Goal: Task Accomplishment & Management: Use online tool/utility

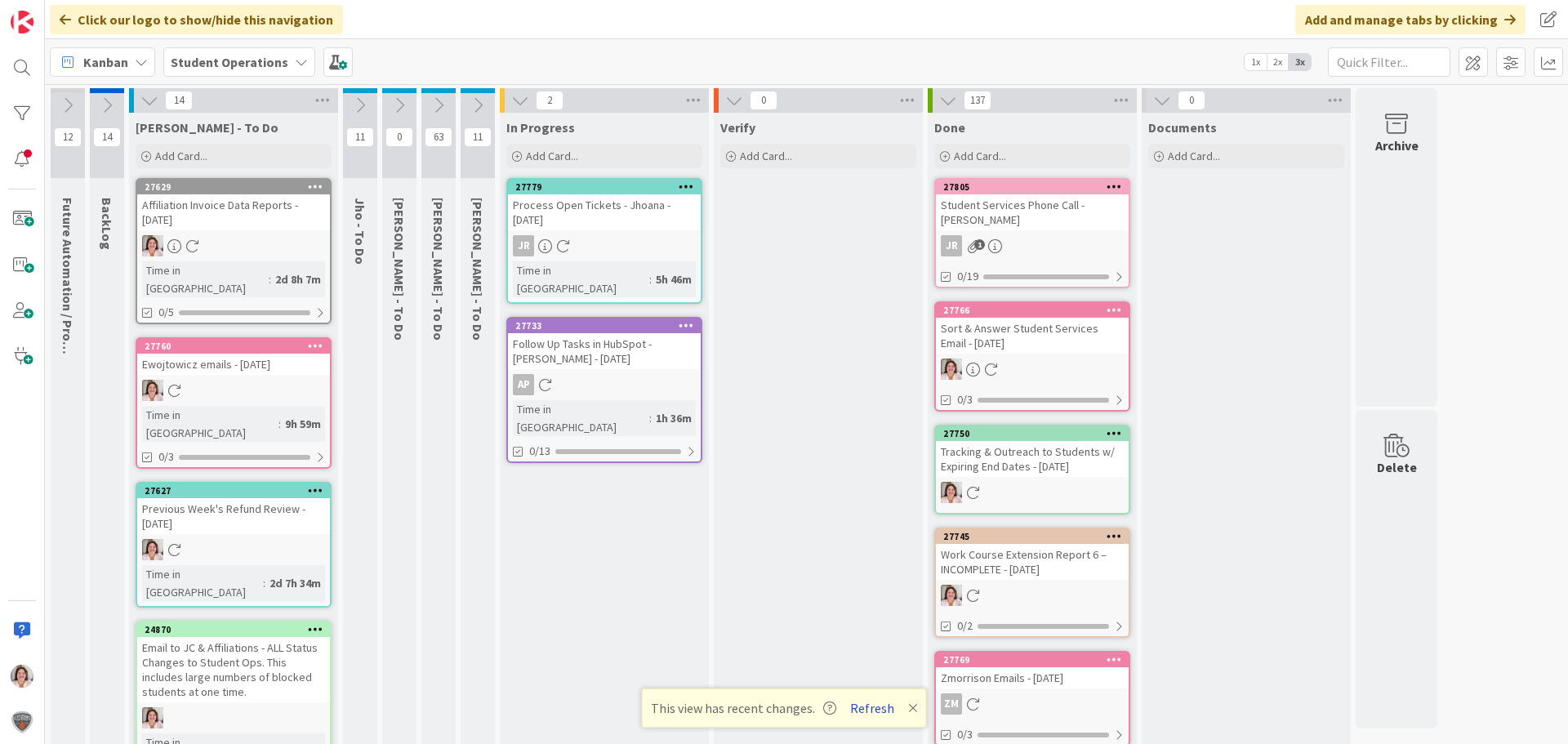
click at [868, 712] on button "Refresh" at bounding box center [872, 708] width 56 height 21
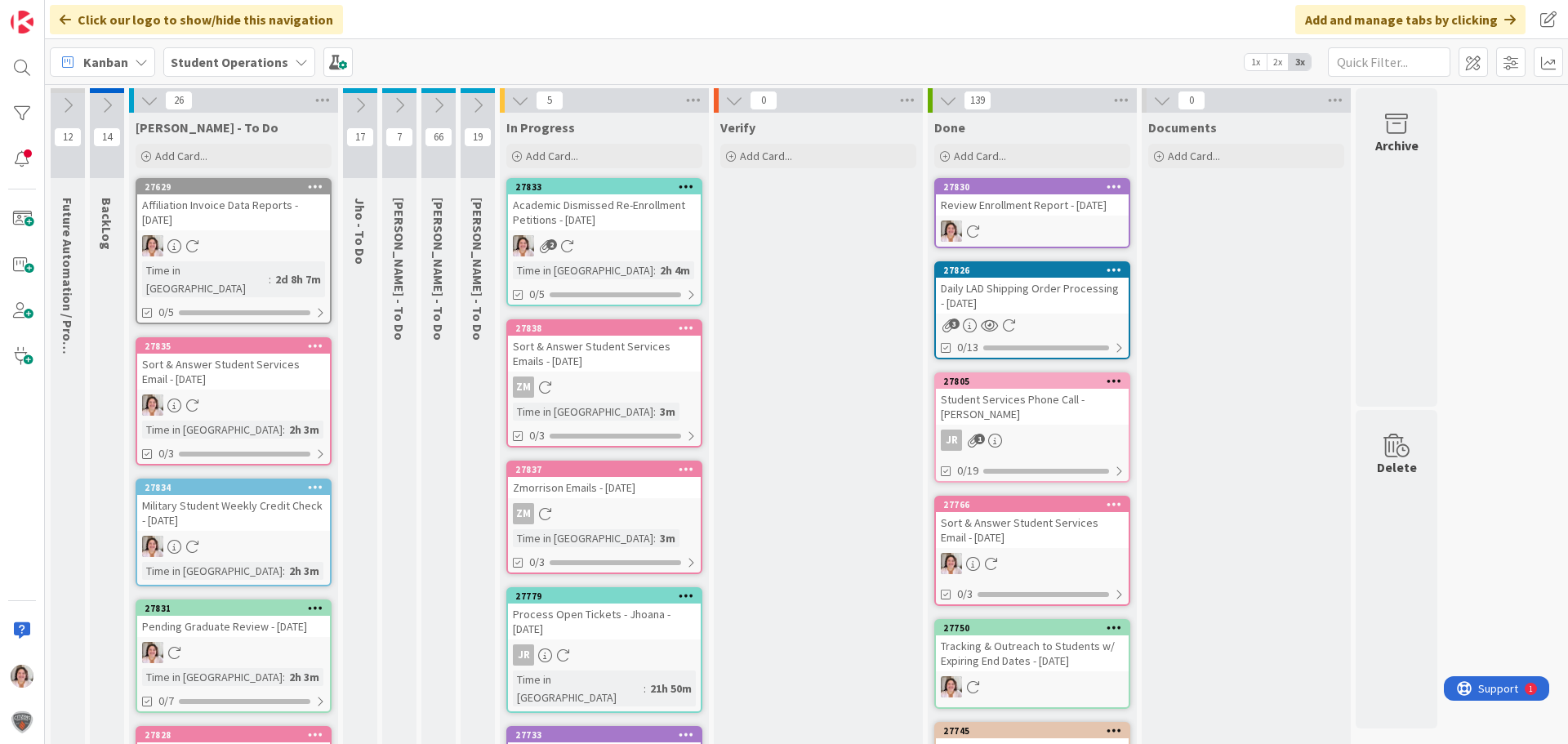
click at [605, 251] on div "2" at bounding box center [604, 245] width 193 height 21
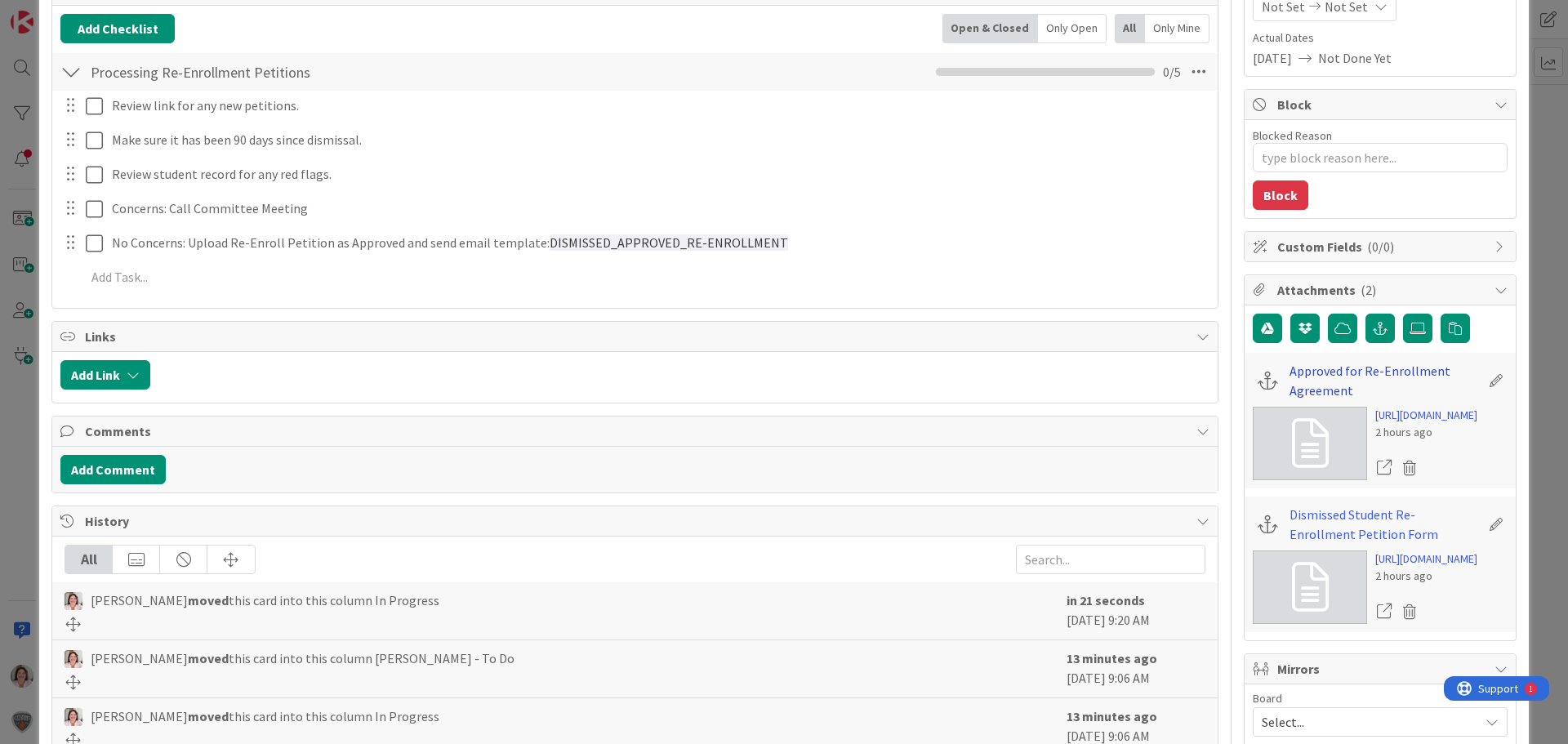
scroll to position [245, 0]
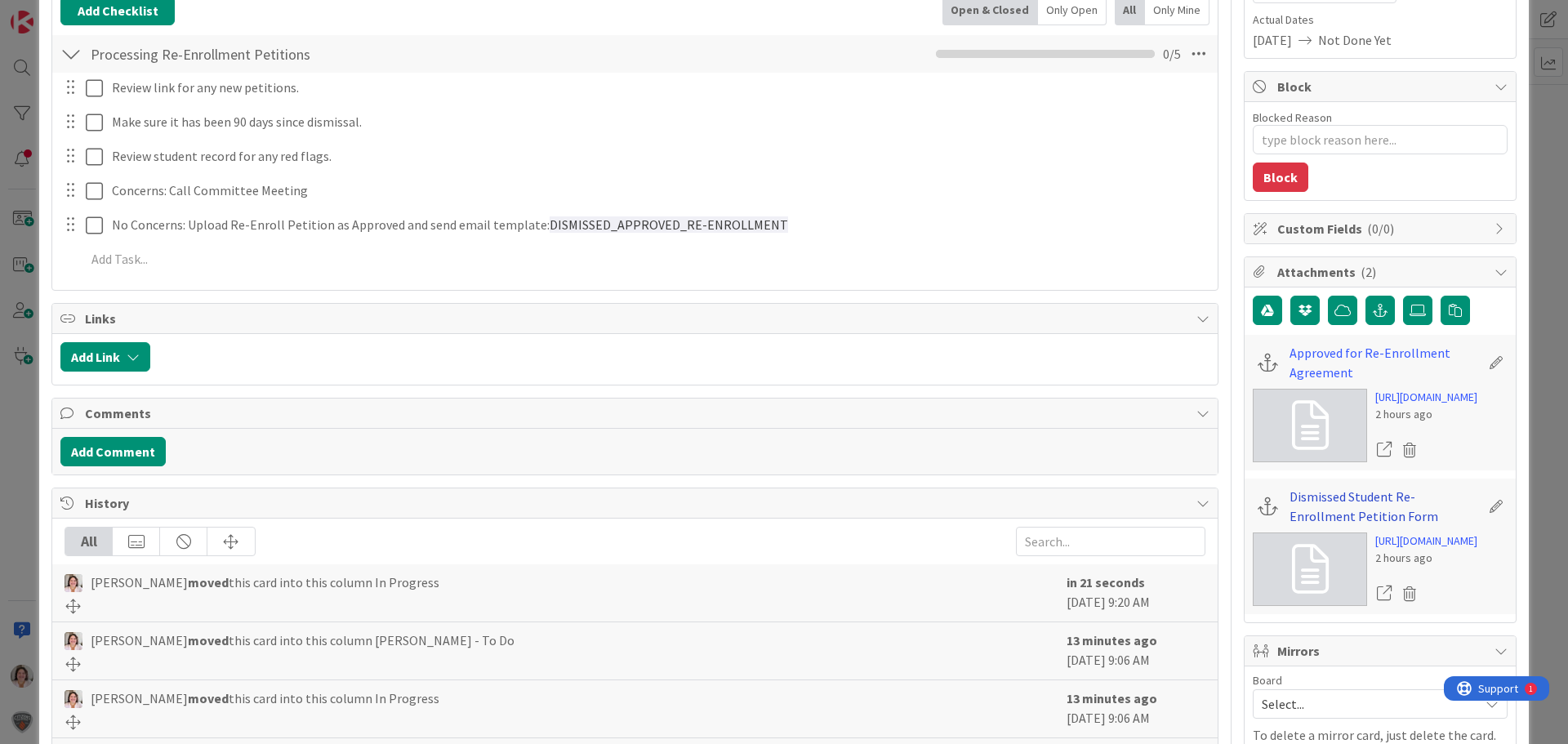
click at [1332, 526] on link "Dismissed Student Re-Enrollment Petition Form" at bounding box center [1385, 506] width 191 height 39
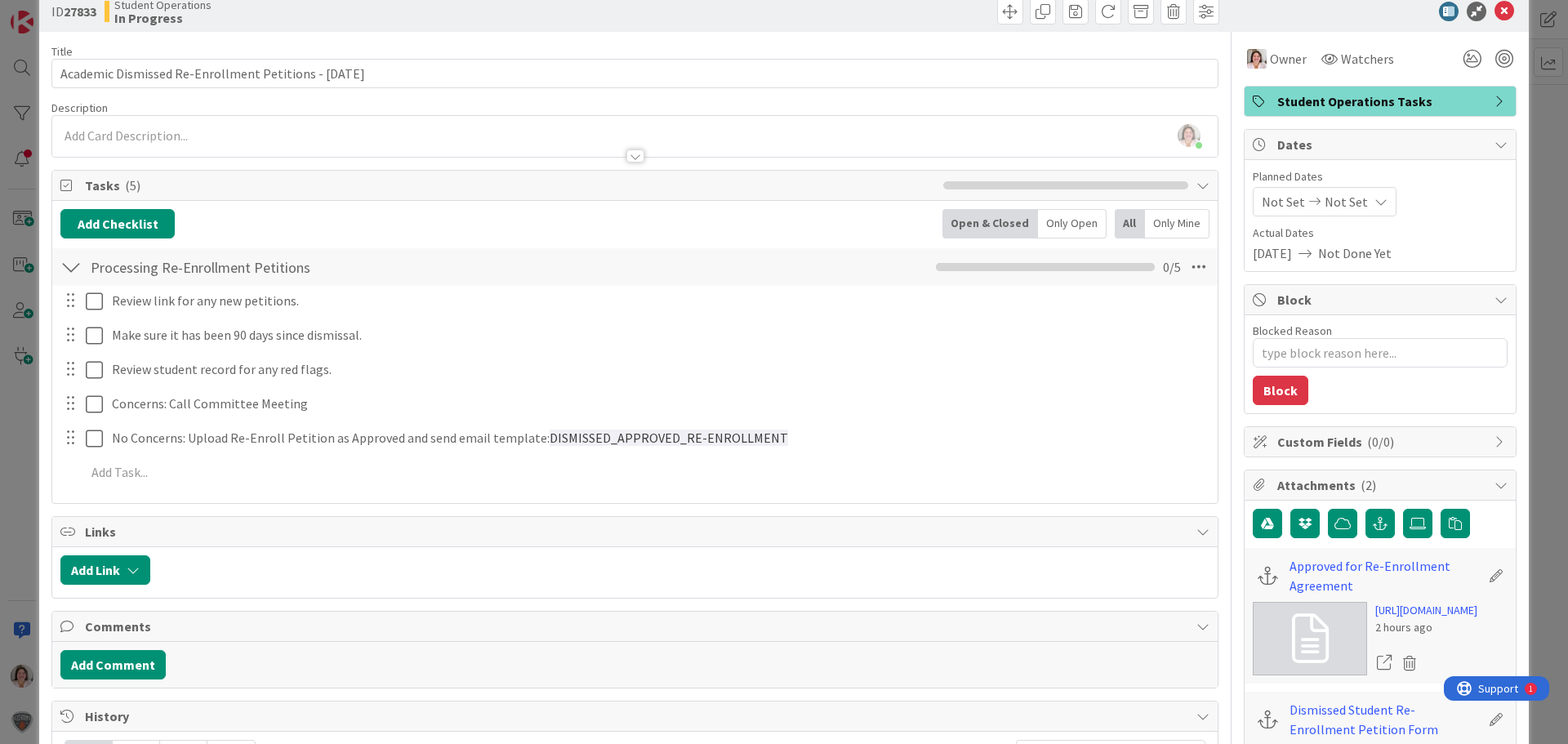
scroll to position [0, 0]
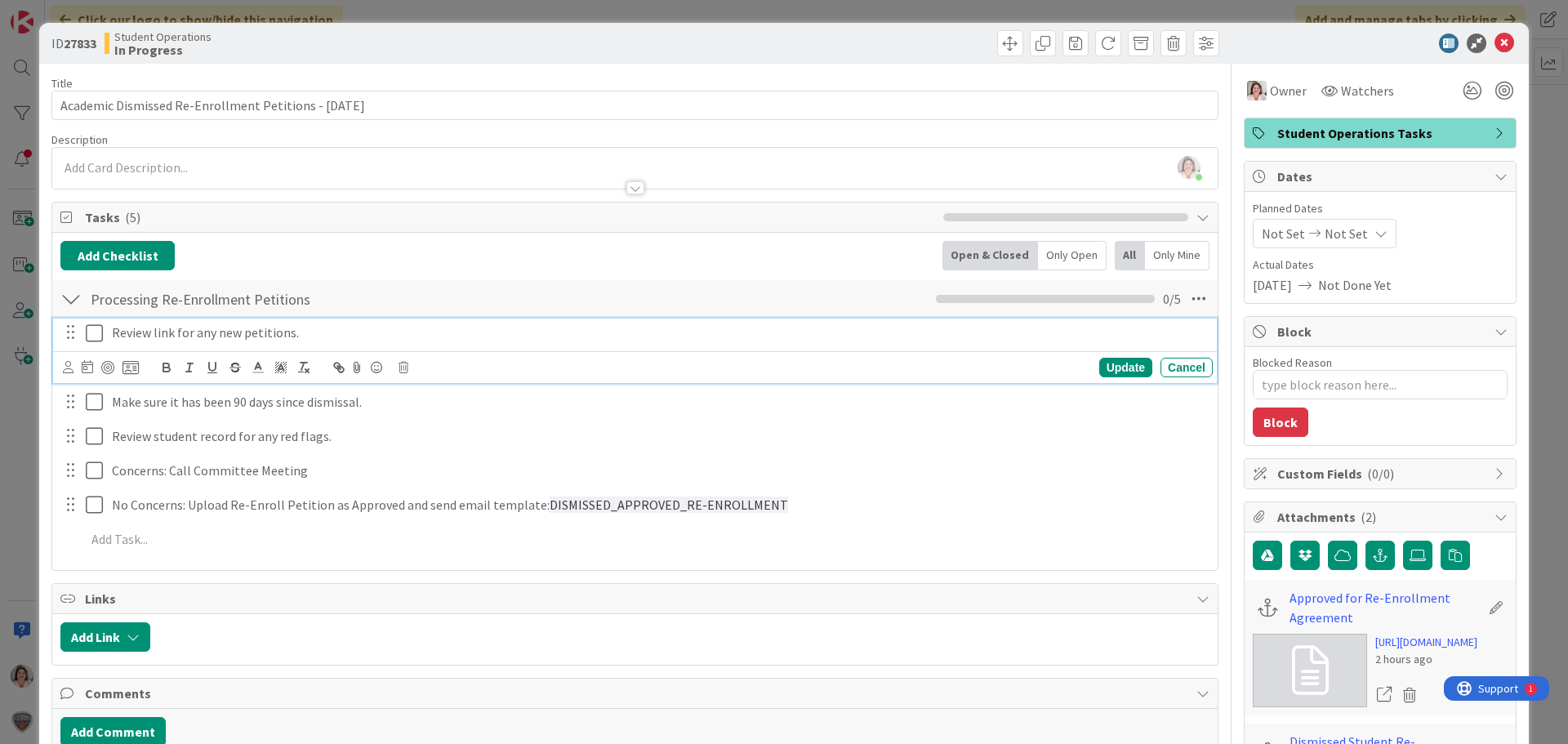
click at [92, 337] on icon at bounding box center [94, 332] width 18 height 19
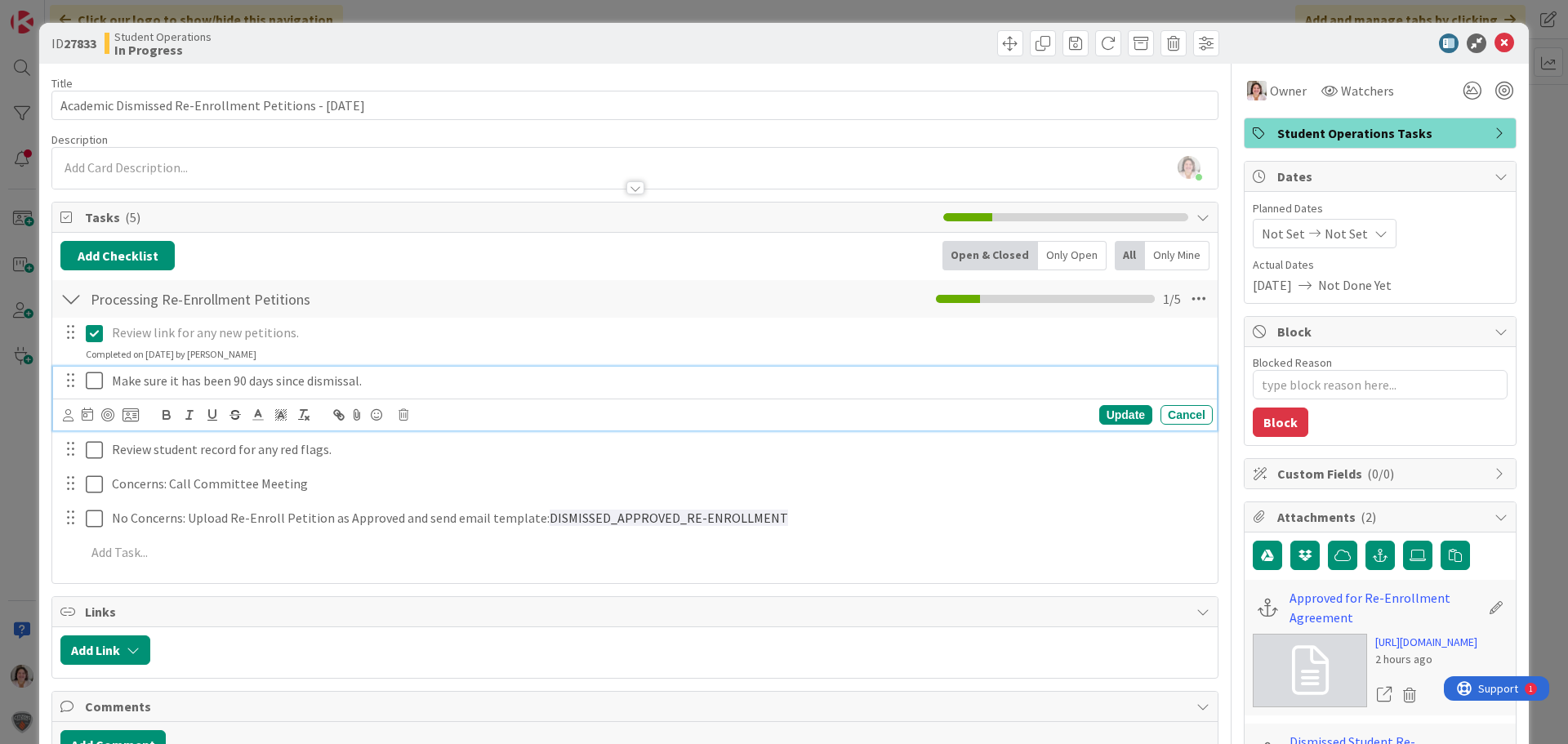
click at [89, 386] on icon at bounding box center [94, 380] width 18 height 19
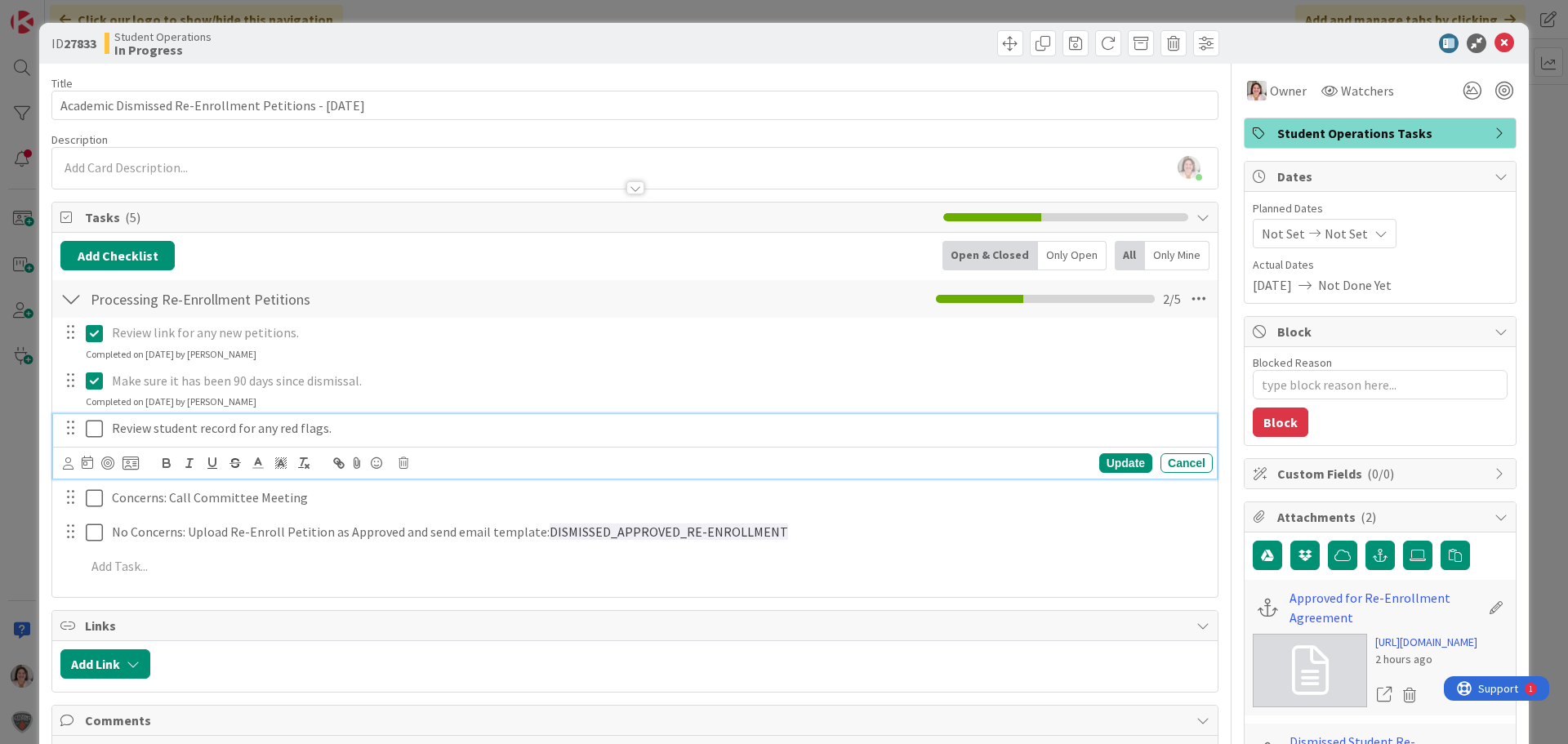
click at [90, 428] on icon at bounding box center [94, 428] width 18 height 19
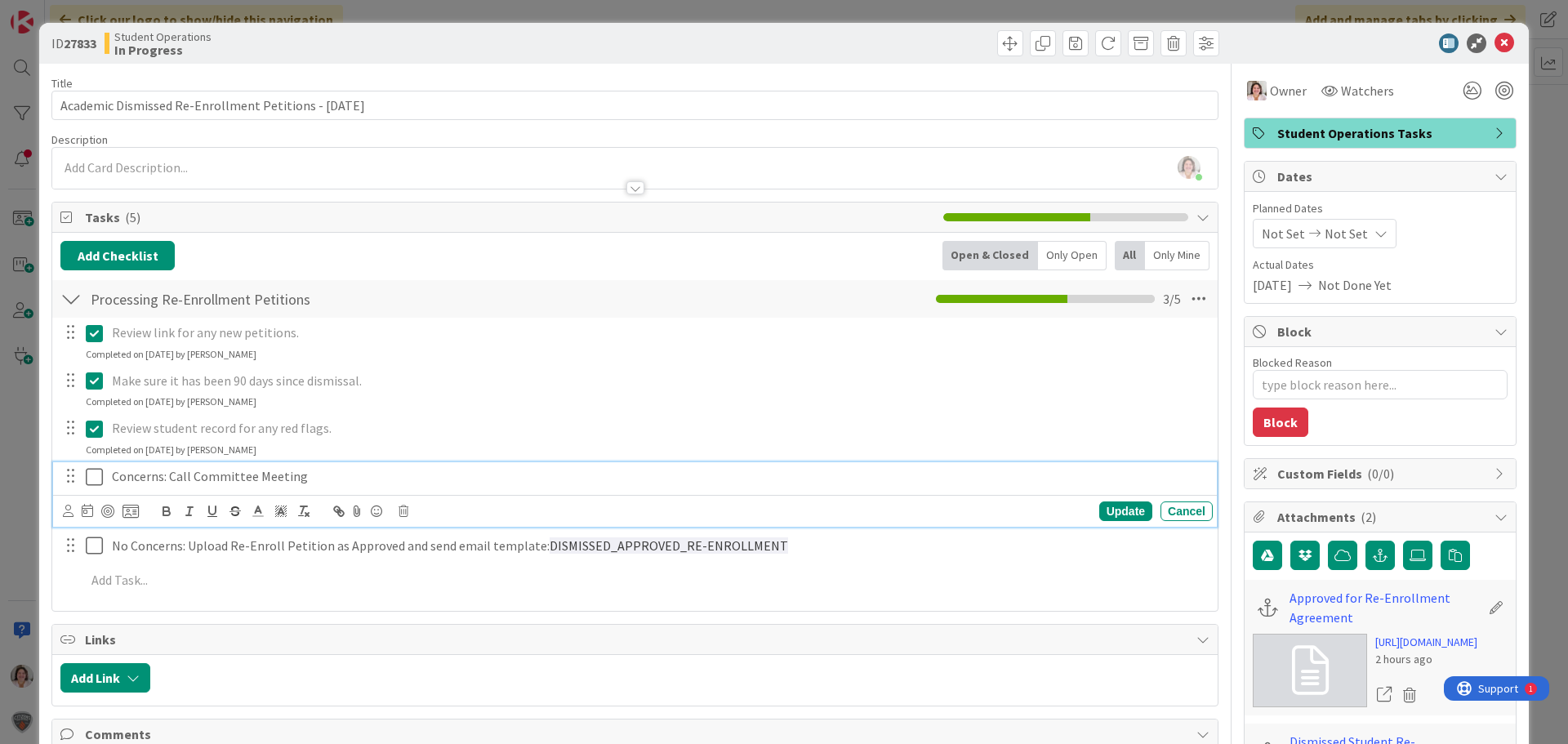
click at [92, 475] on icon at bounding box center [94, 477] width 18 height 19
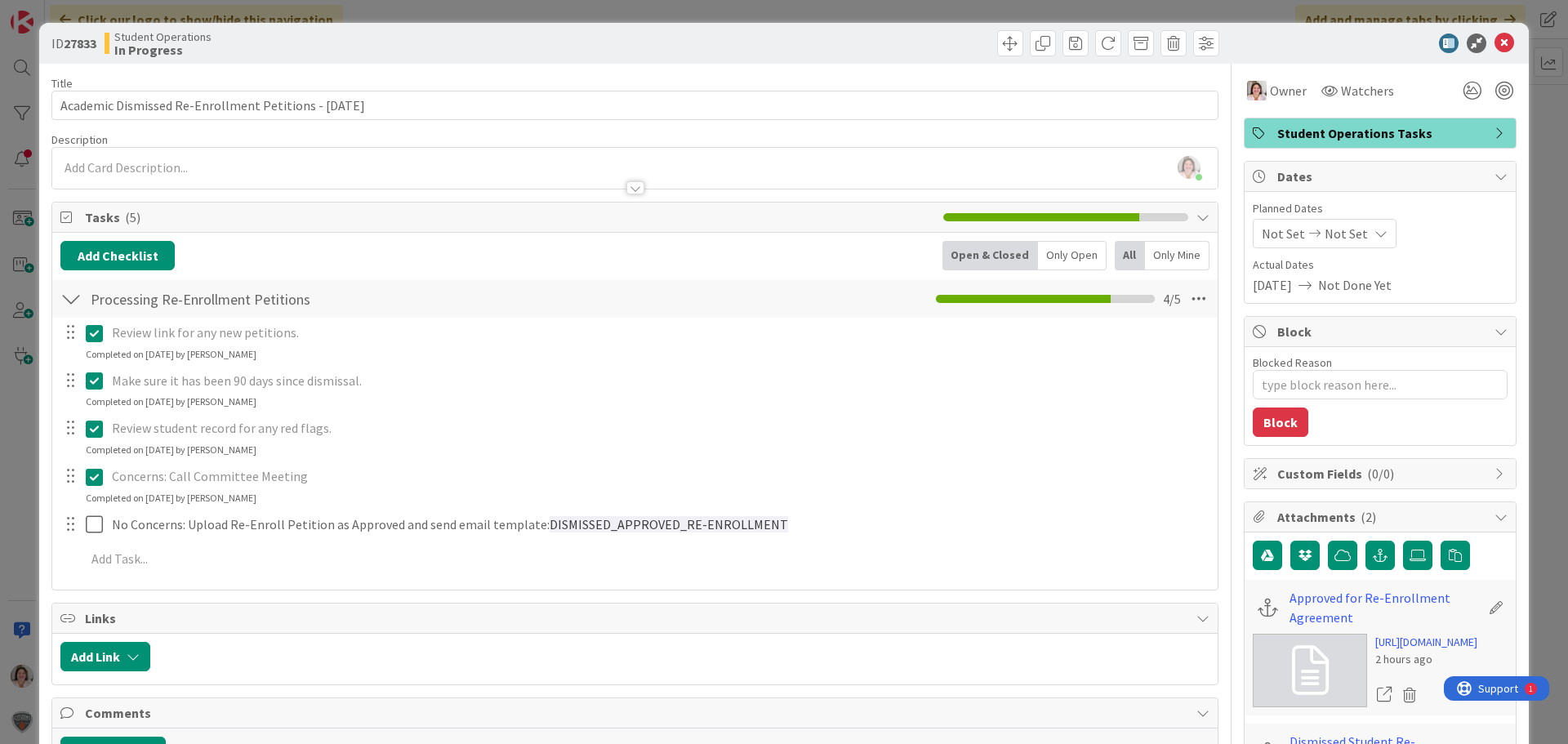
click at [94, 481] on icon at bounding box center [94, 477] width 18 height 19
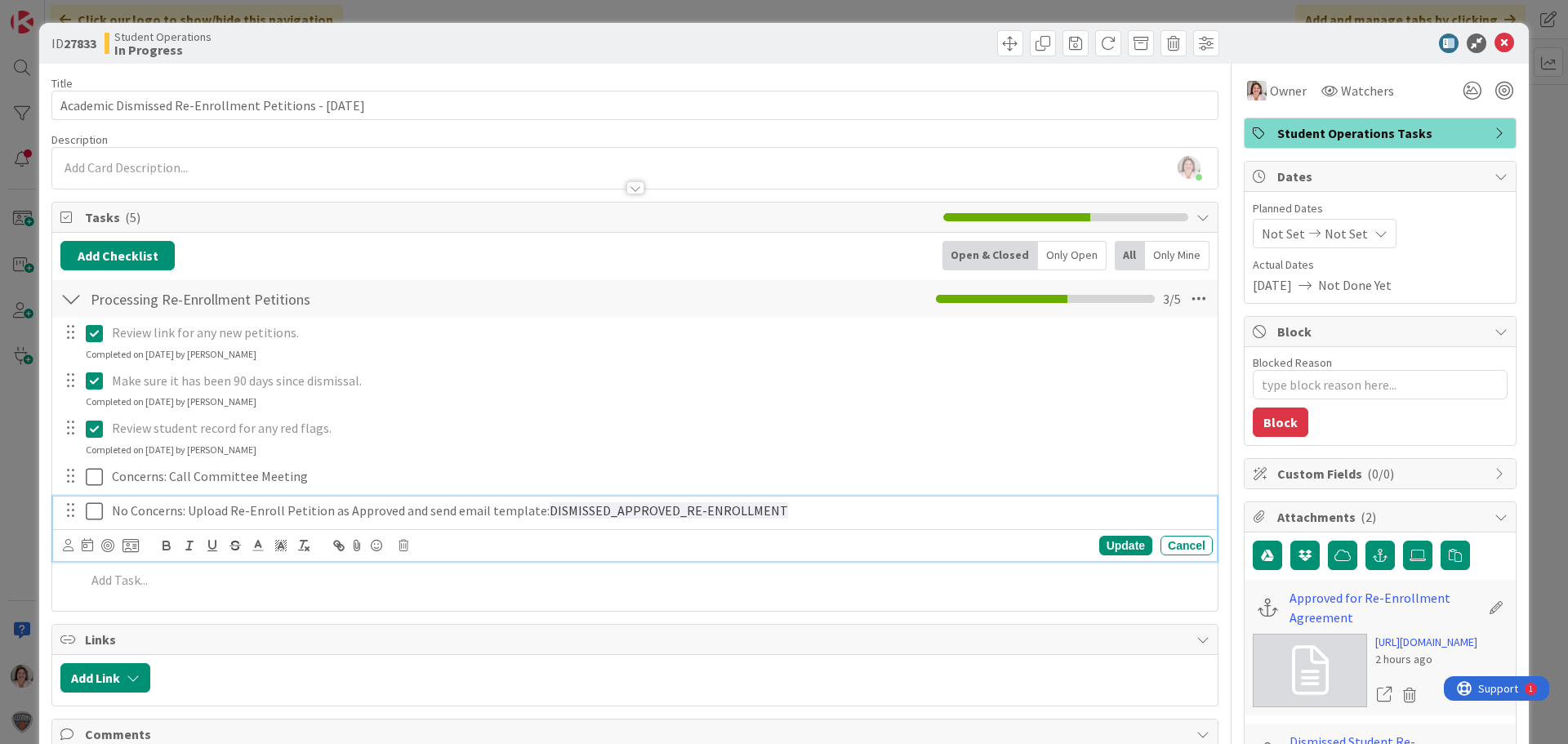
click at [93, 547] on div "No Concerns: Upload Re-Enroll Petition as Approved and send email template: DIS…" at bounding box center [634, 529] width 1164 height 65
click at [94, 514] on icon at bounding box center [94, 511] width 18 height 19
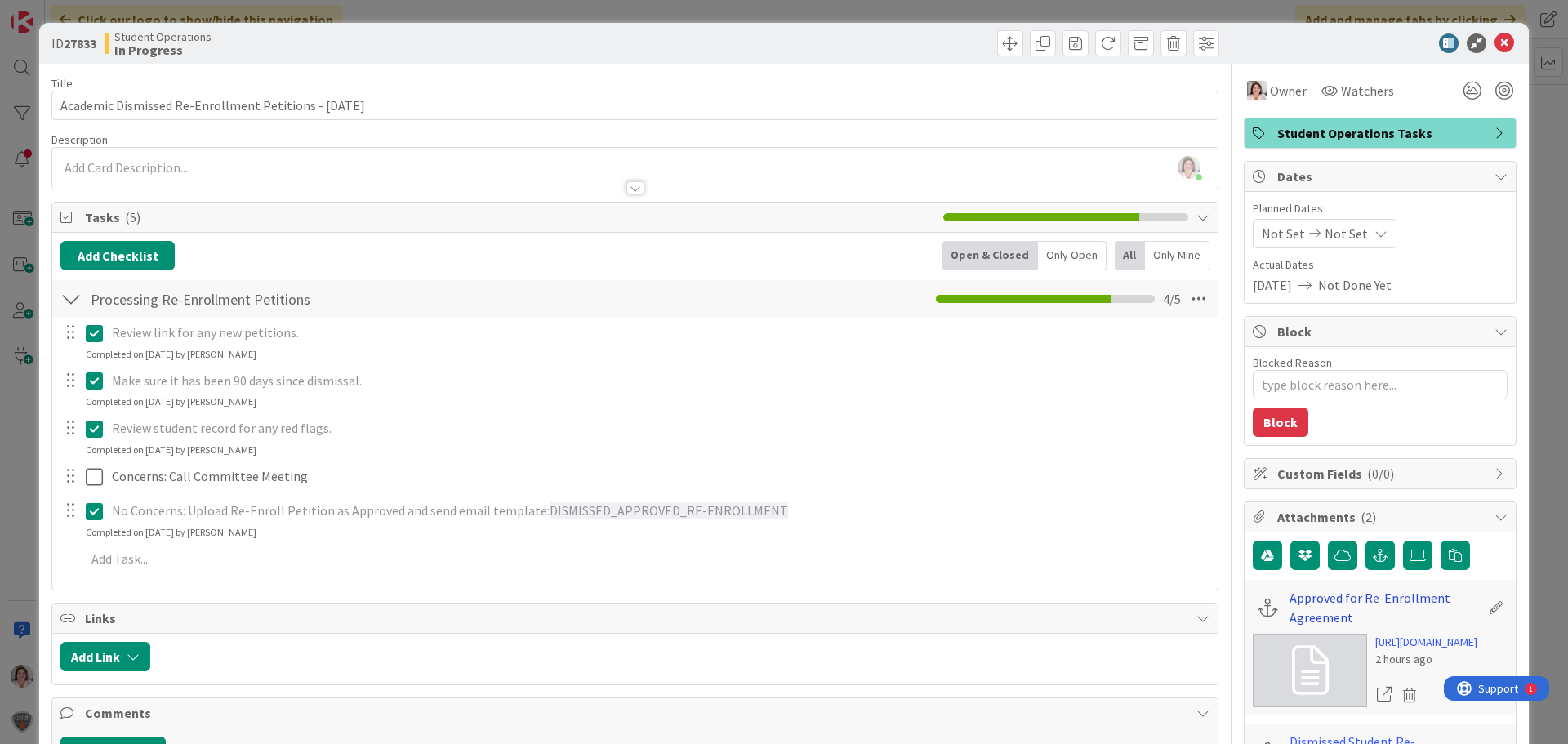
click at [1339, 601] on link "Approved for Re-Enrollment Agreement" at bounding box center [1385, 607] width 191 height 39
click at [1495, 43] on icon at bounding box center [1504, 43] width 19 height 19
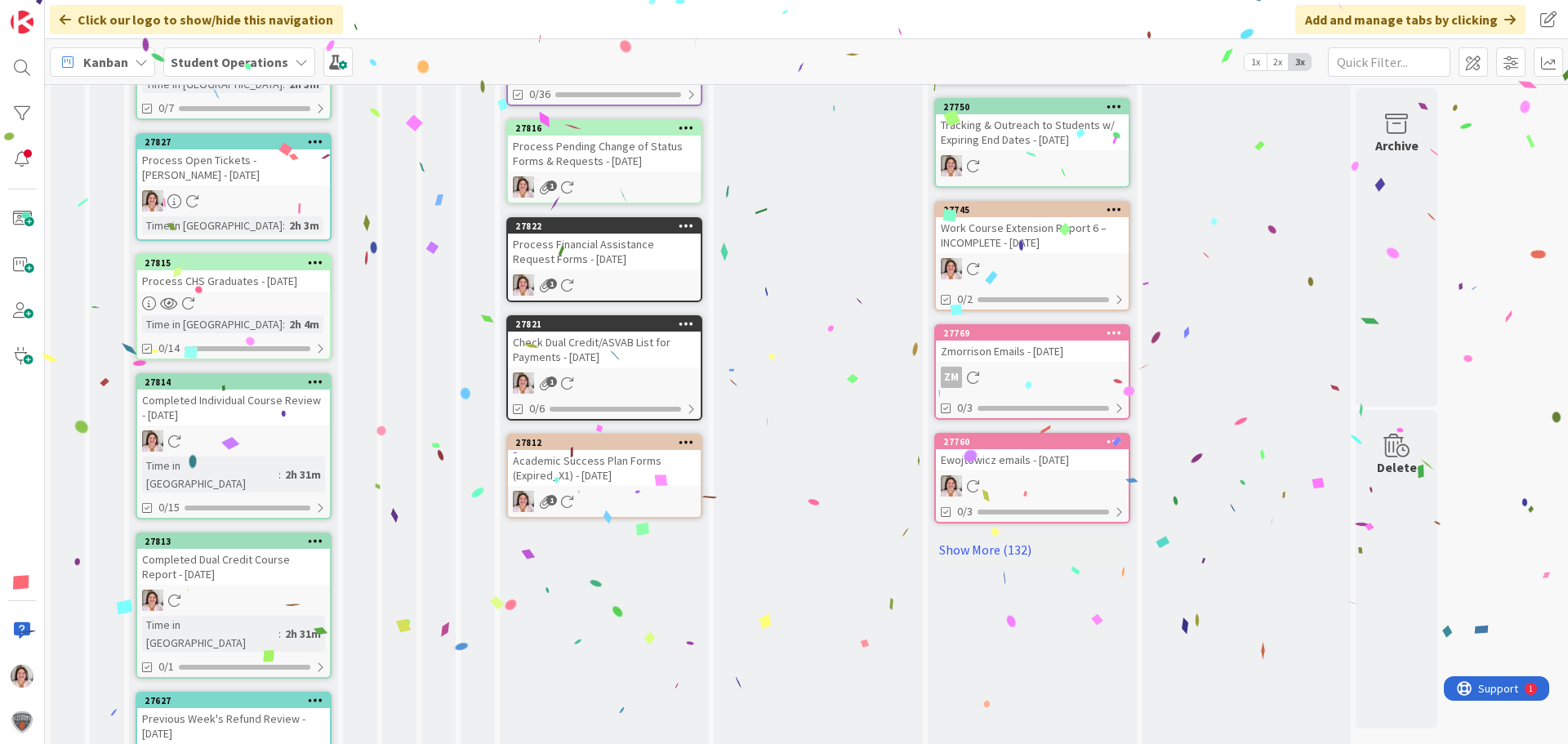
scroll to position [796, 0]
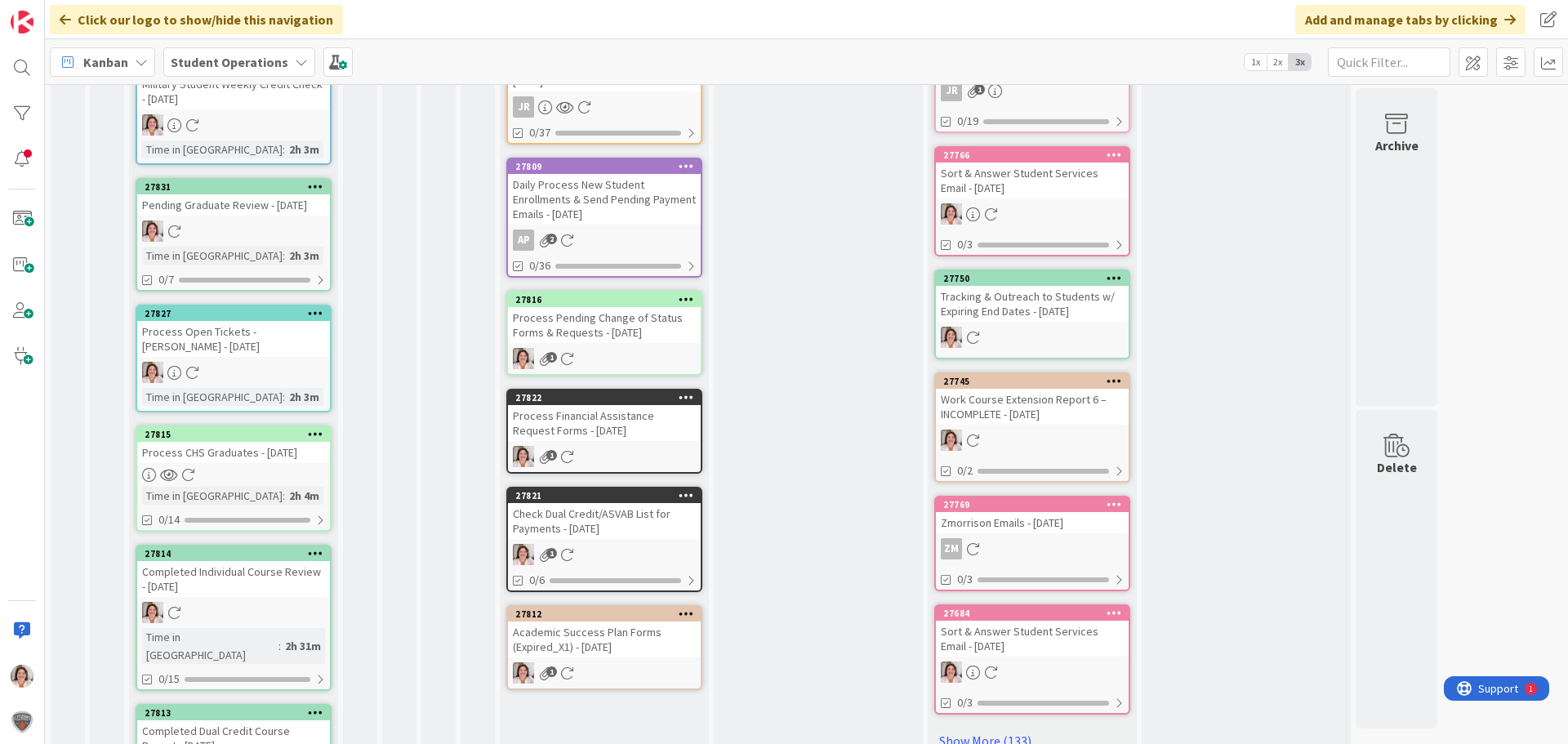
scroll to position [572, 0]
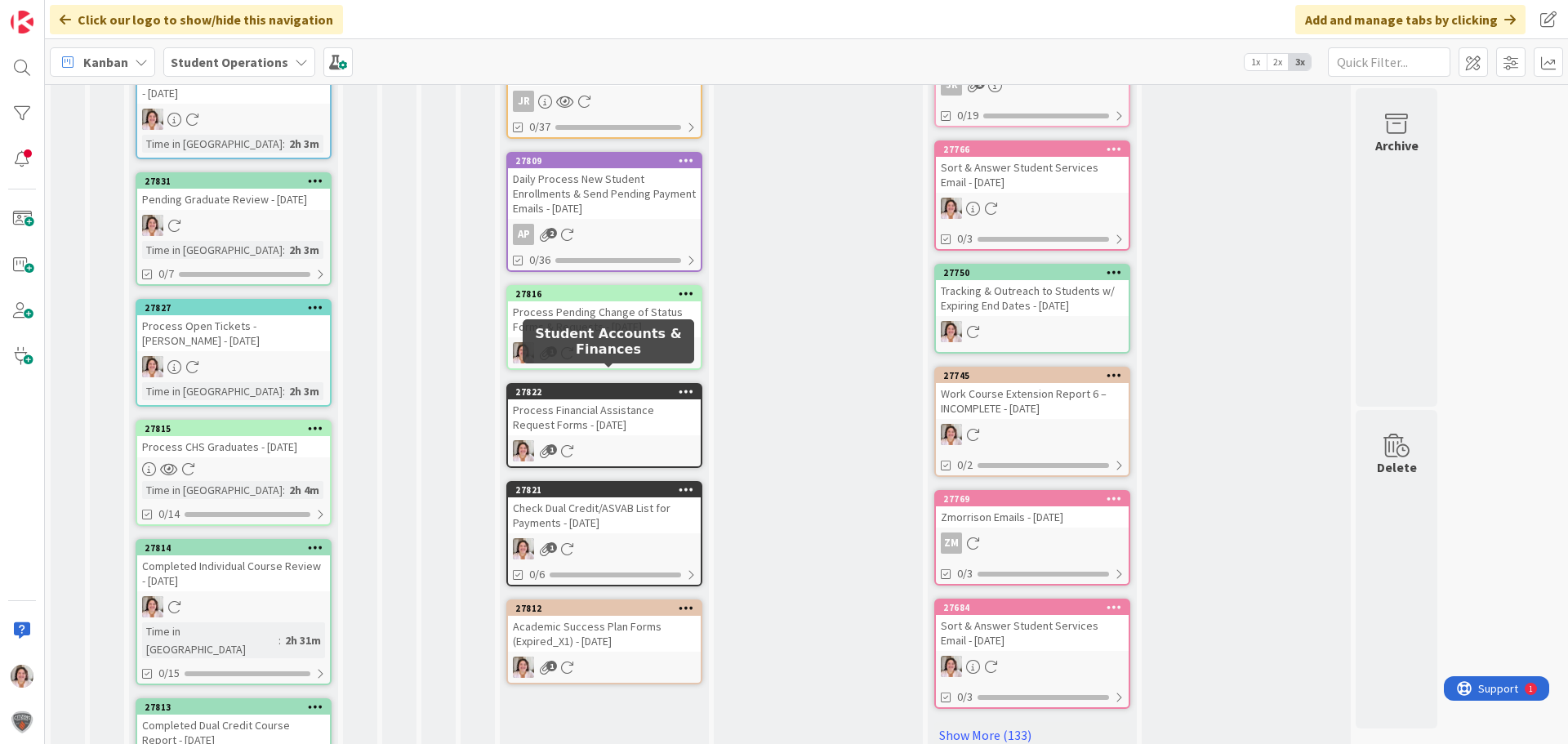
click at [591, 400] on div "Process Financial Assistance Request Forms - [DATE]" at bounding box center [604, 417] width 193 height 36
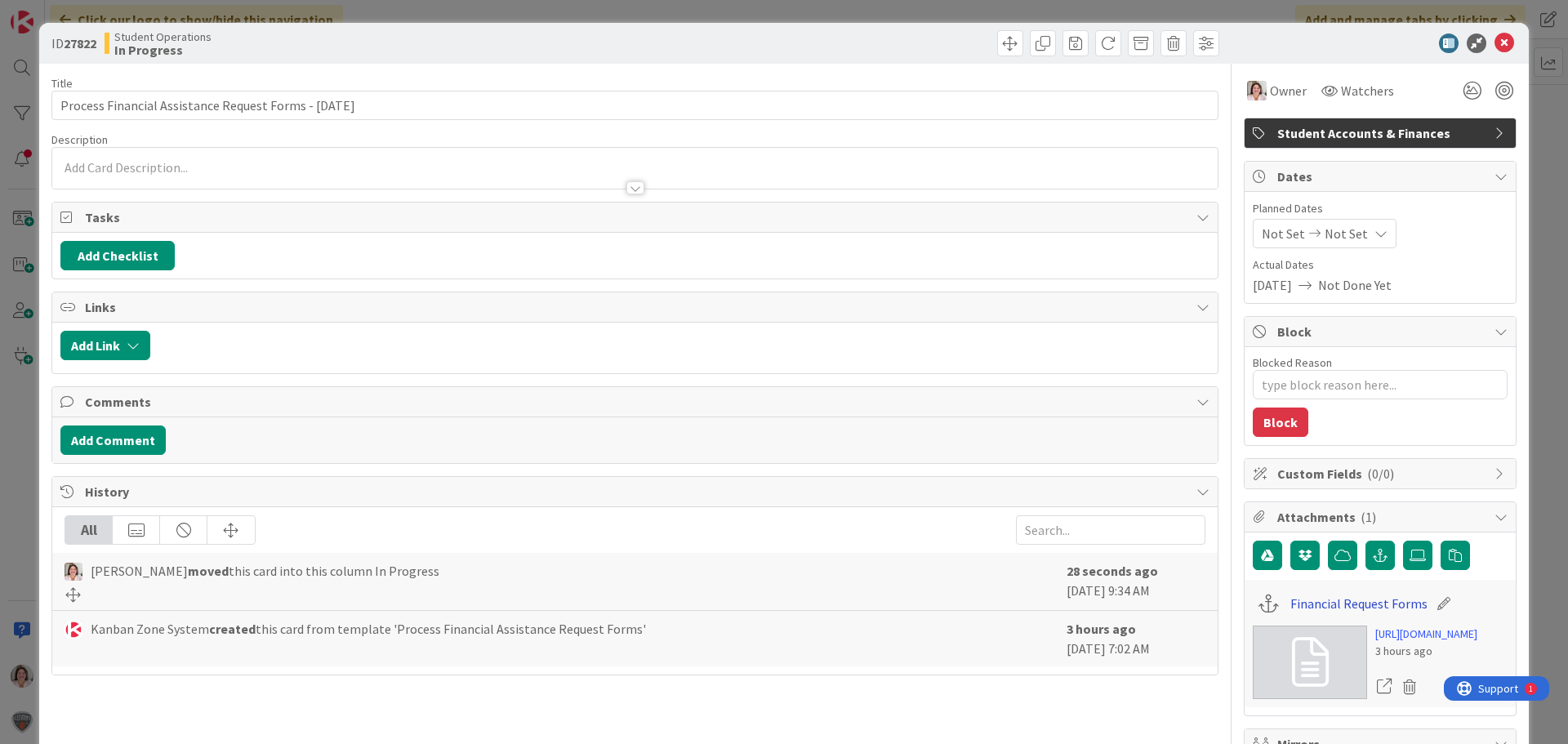
click at [1364, 607] on link "Financial Request Forms" at bounding box center [1359, 603] width 137 height 19
click at [1495, 40] on icon at bounding box center [1504, 43] width 19 height 19
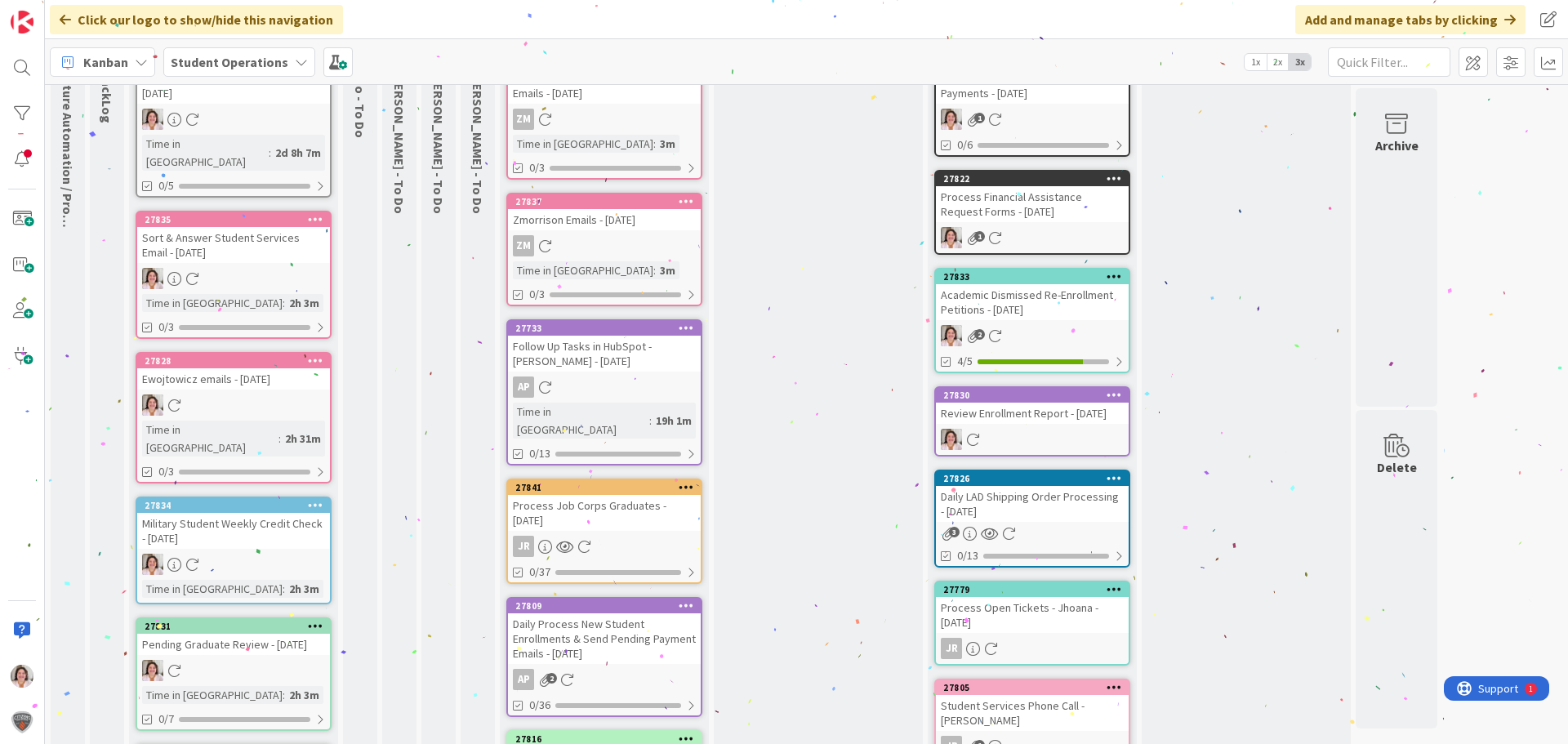
scroll to position [408, 0]
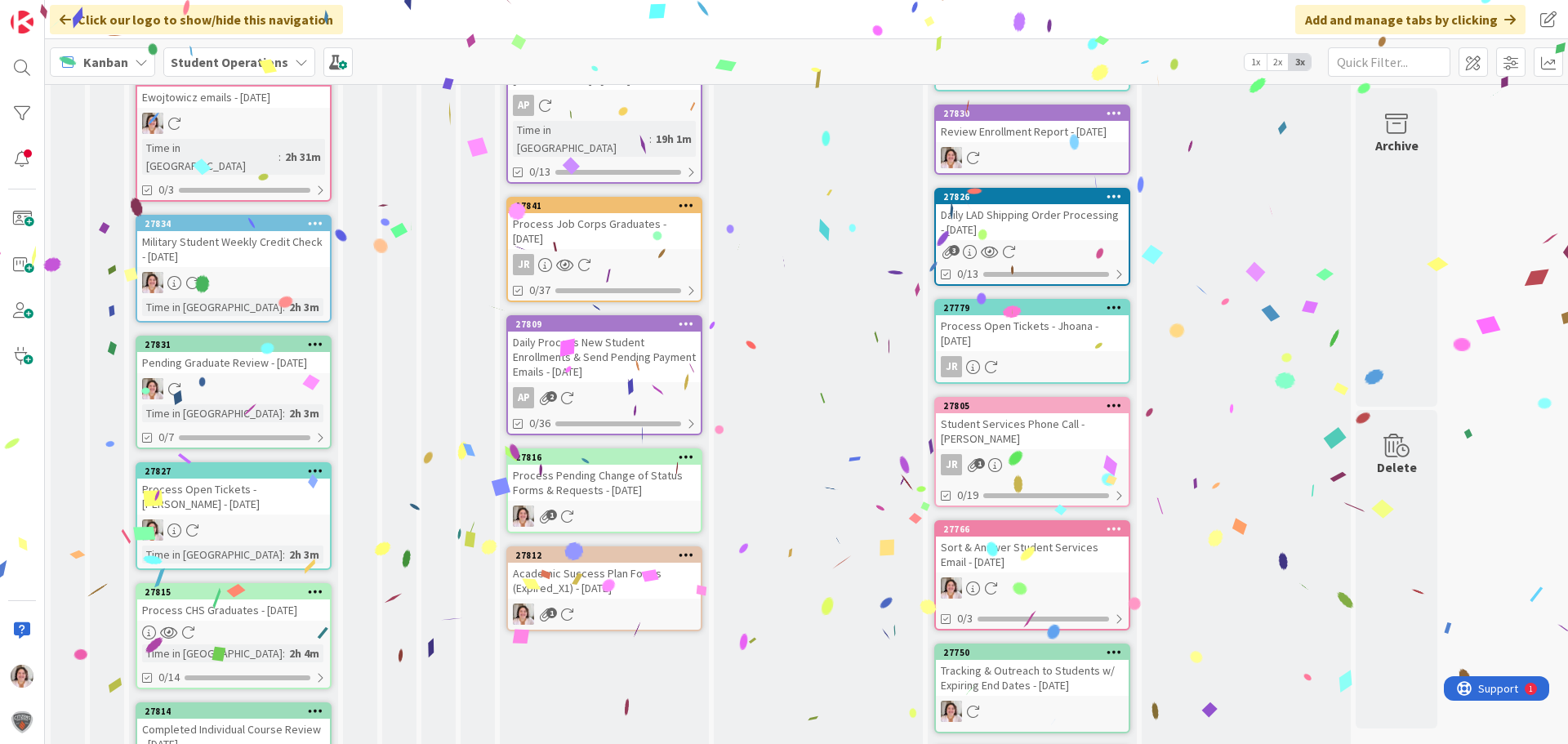
click at [594, 563] on div "Academic Success Plan Forms (Expired_X1) - [DATE]" at bounding box center [604, 580] width 193 height 36
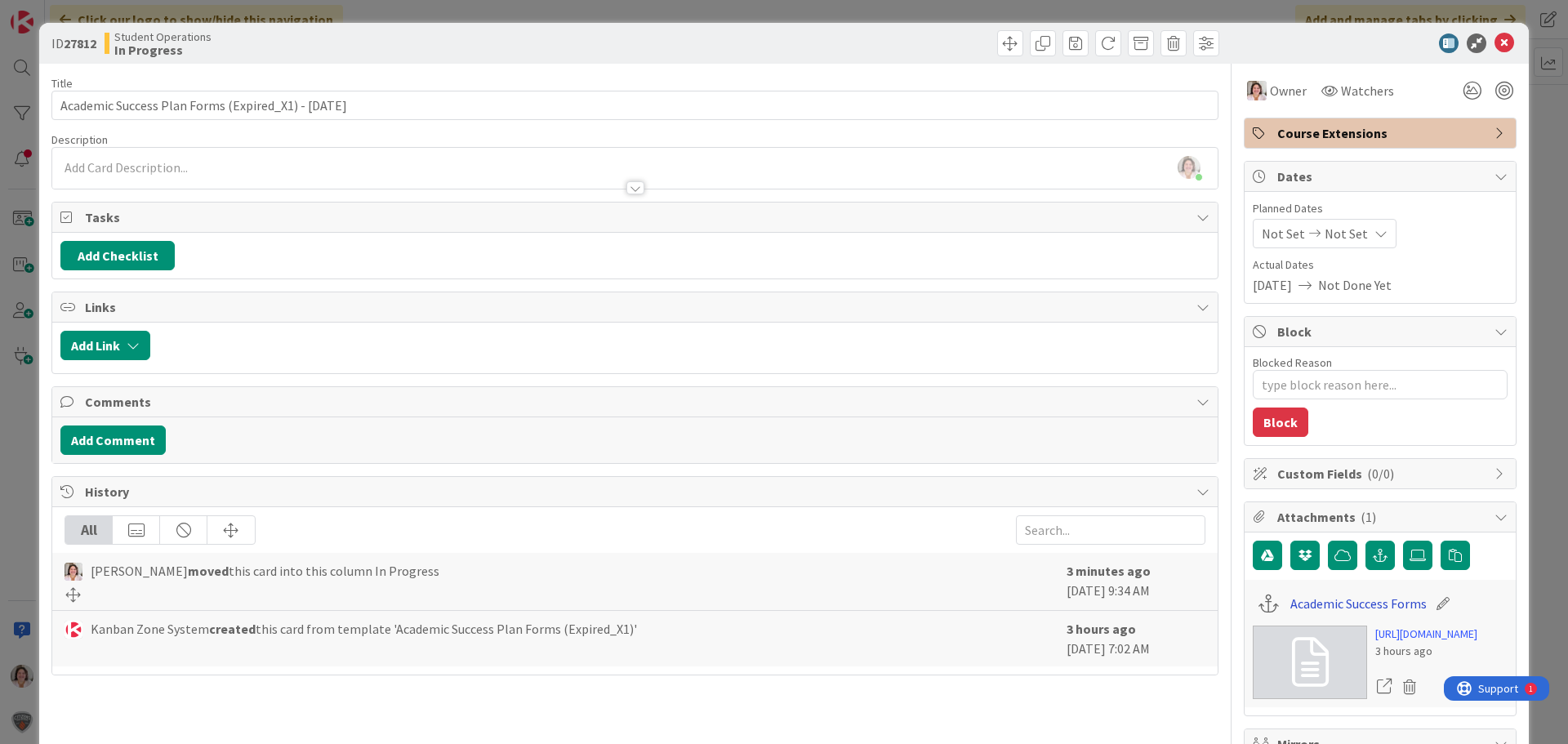
click at [1304, 600] on link "Academic Success Forms" at bounding box center [1358, 603] width 136 height 19
click at [1496, 42] on icon at bounding box center [1504, 43] width 19 height 19
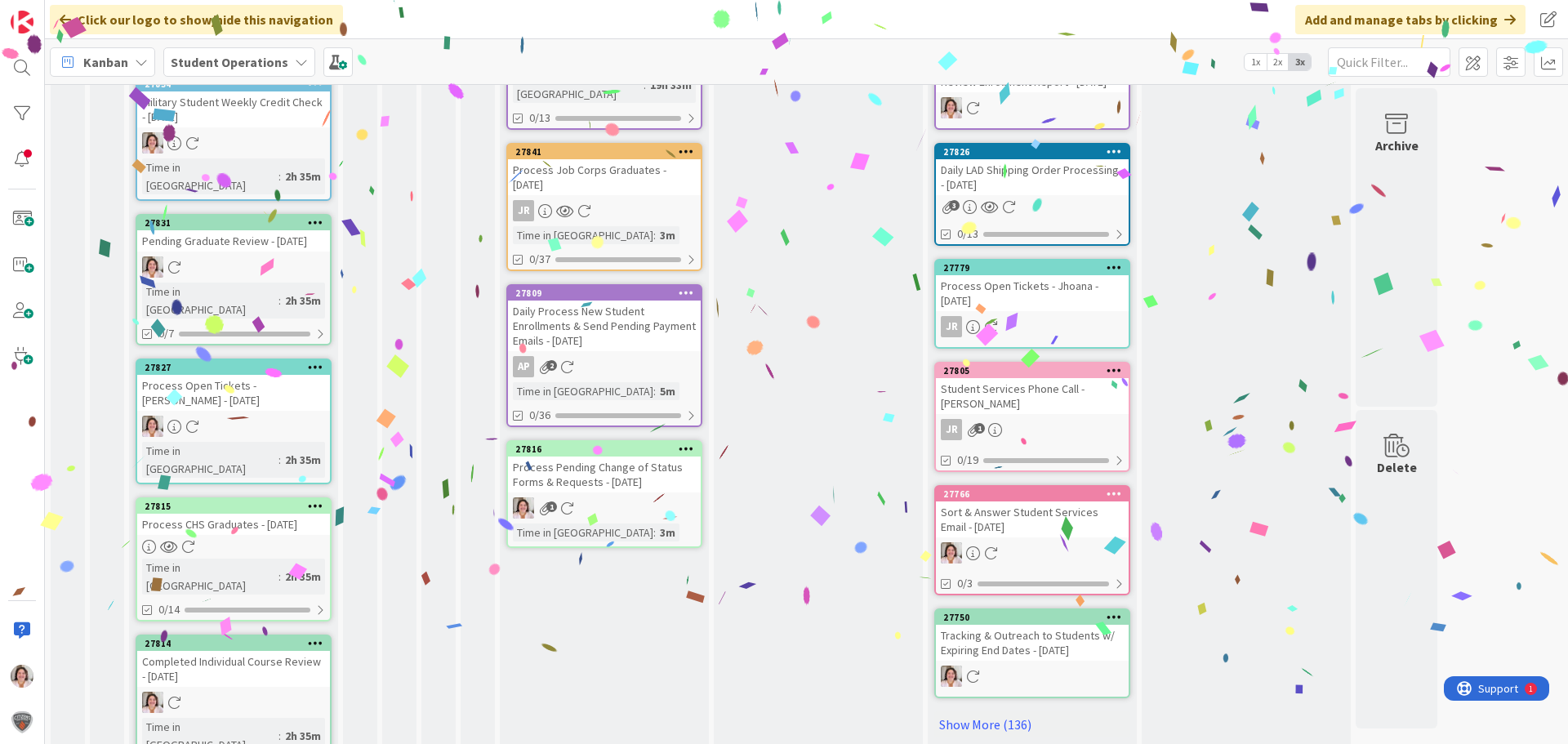
scroll to position [572, 0]
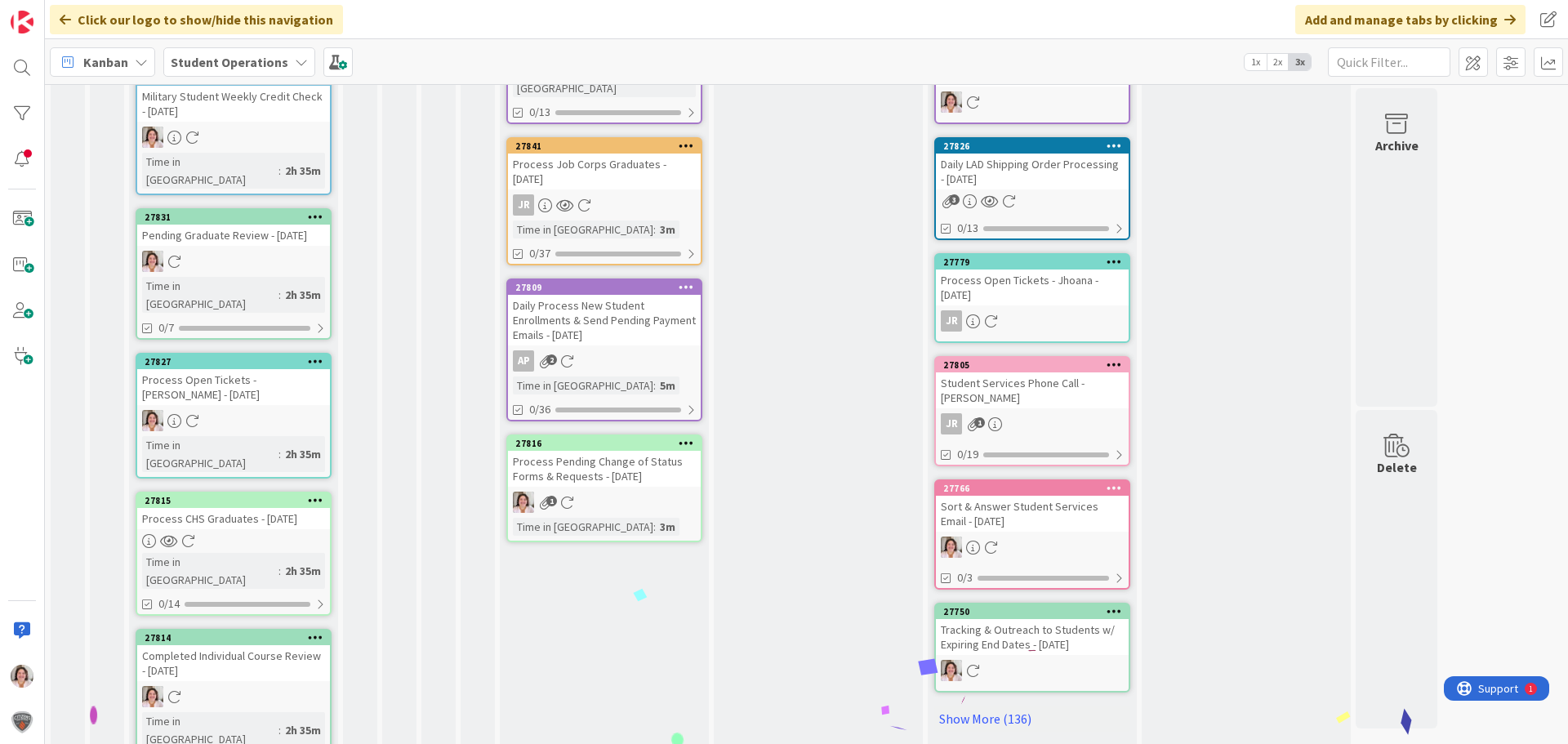
click at [612, 491] on div "1" at bounding box center [604, 502] width 193 height 21
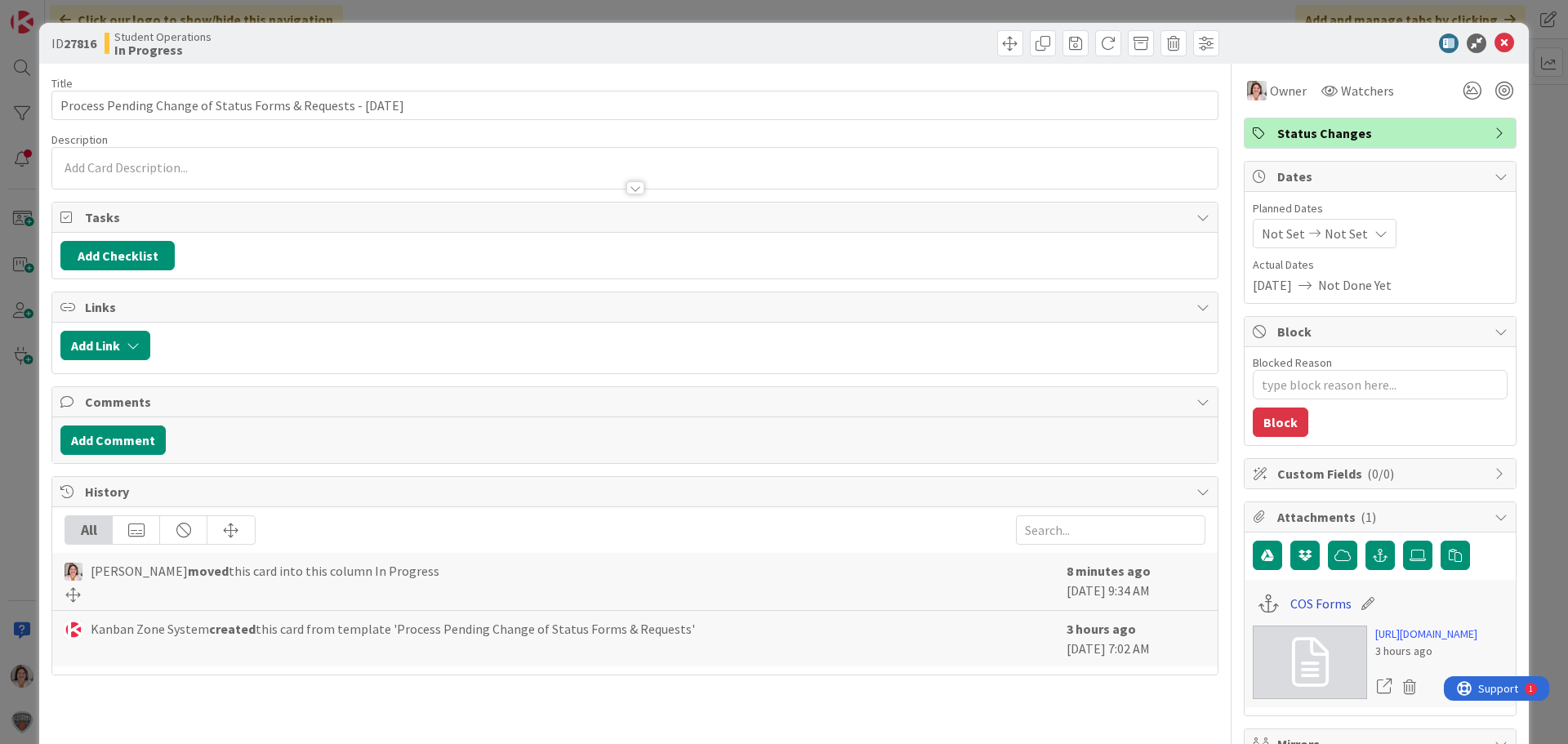
click at [1309, 603] on link "COS Forms" at bounding box center [1321, 603] width 61 height 19
click at [1495, 44] on icon at bounding box center [1504, 43] width 19 height 19
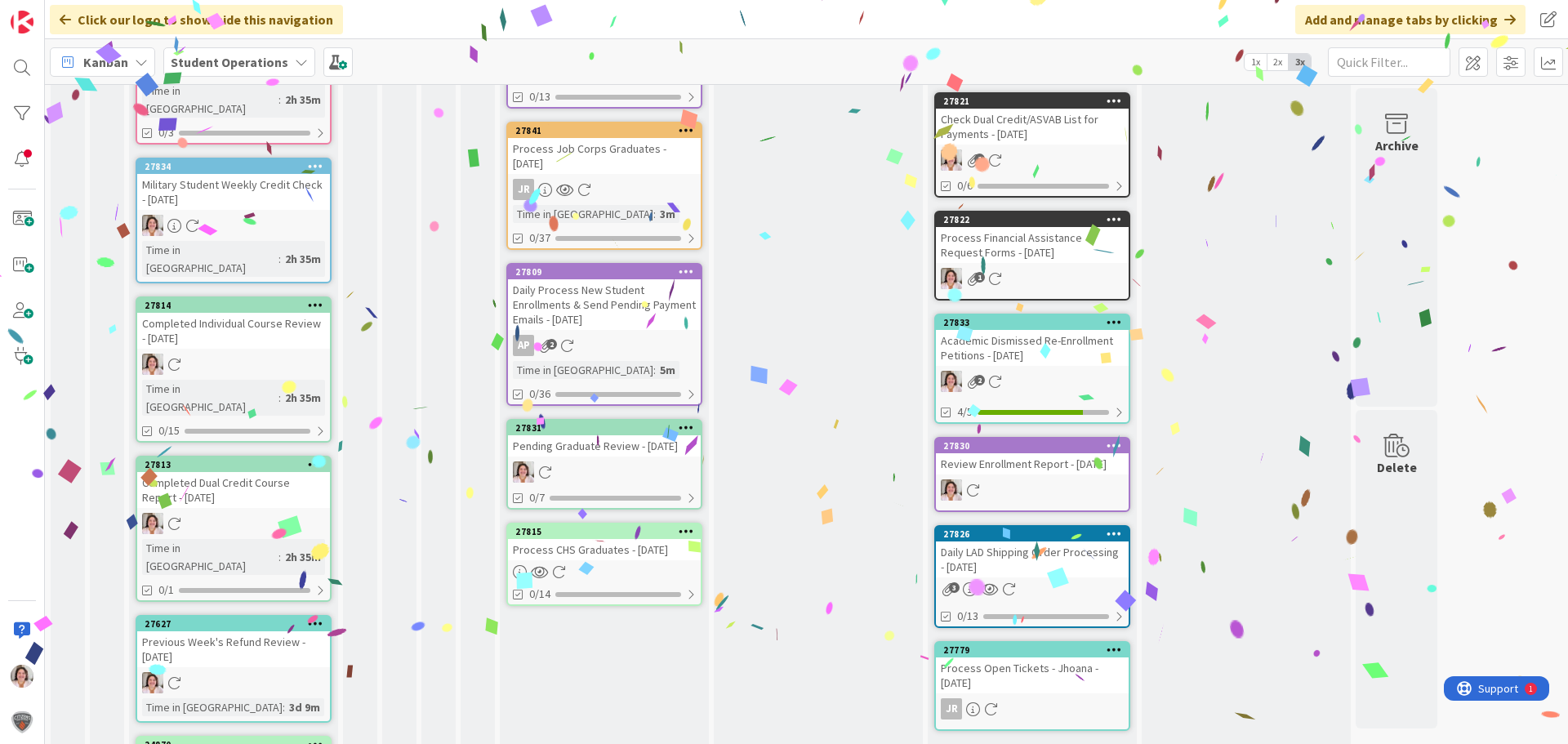
scroll to position [490, 0]
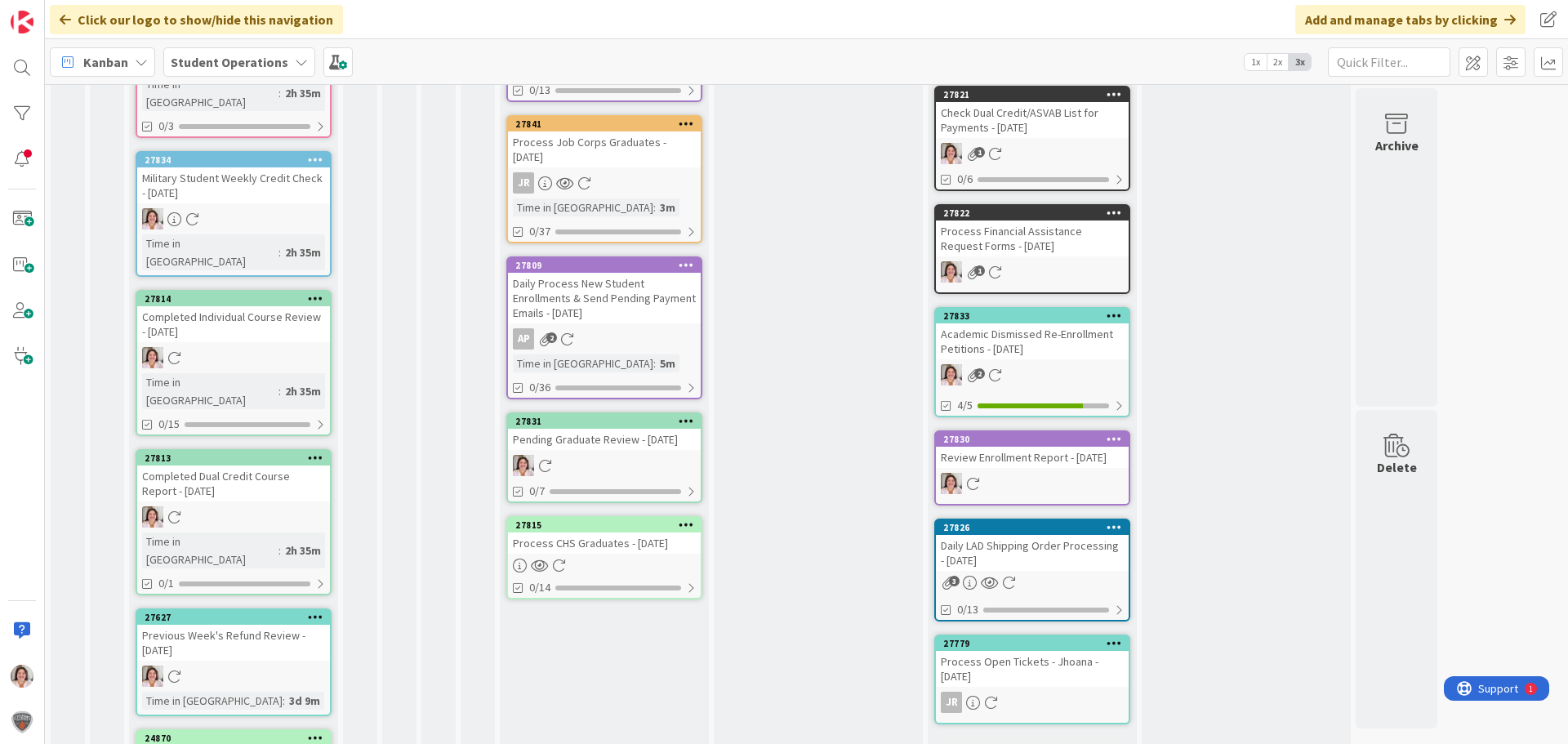
click at [582, 441] on div "Pending Graduate Review - [DATE]" at bounding box center [604, 439] width 193 height 21
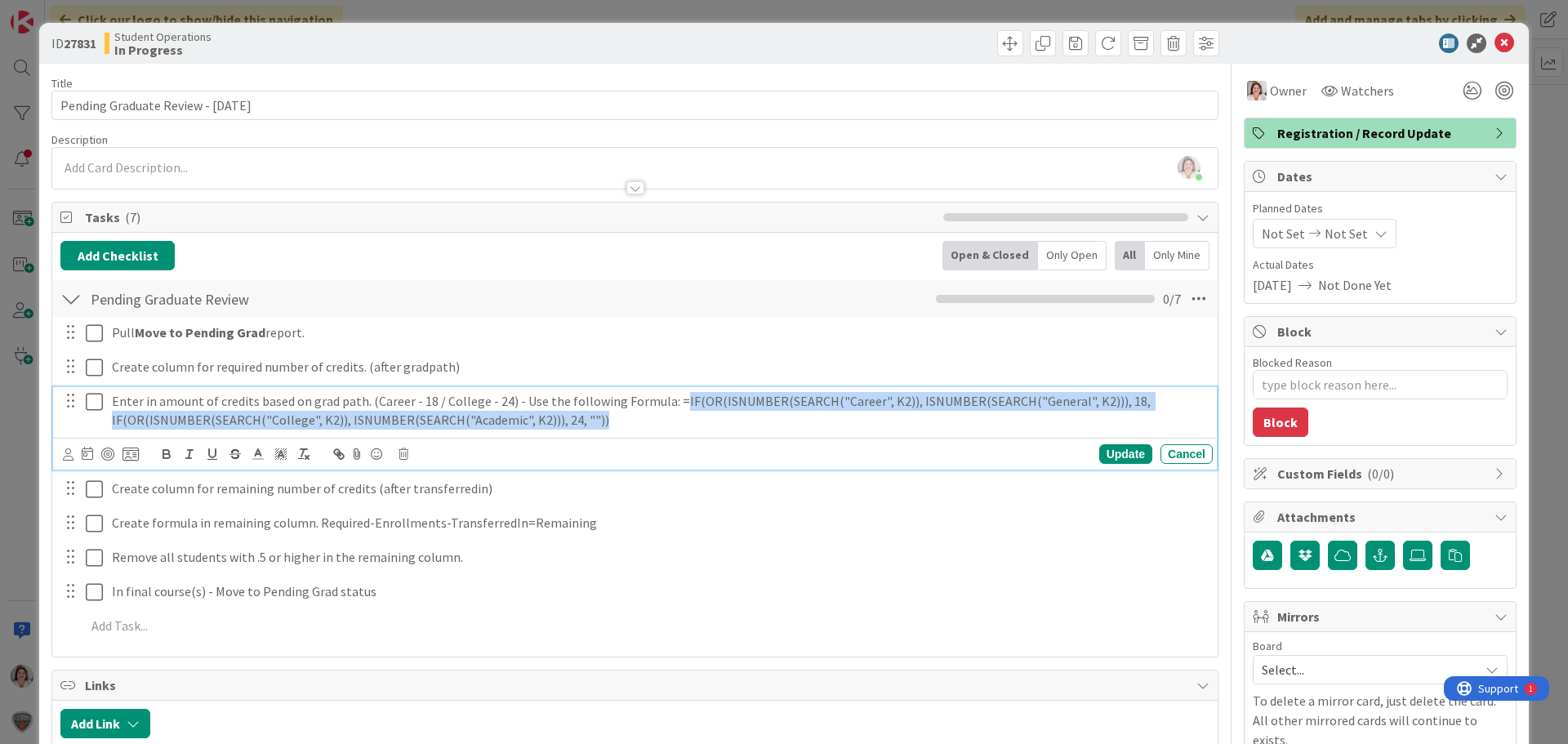
drag, startPoint x: 604, startPoint y: 423, endPoint x: 670, endPoint y: 404, distance: 68.7
click at [670, 404] on p "Enter in amount of credits based on grad path. (Career - 18 / College - 24) - U…" at bounding box center [659, 411] width 1094 height 37
copy p "IF(OR(ISNUMBER(SEARCH("Career", K2)), ISNUMBER(SEARCH("General", K2))), 18, IF(…"
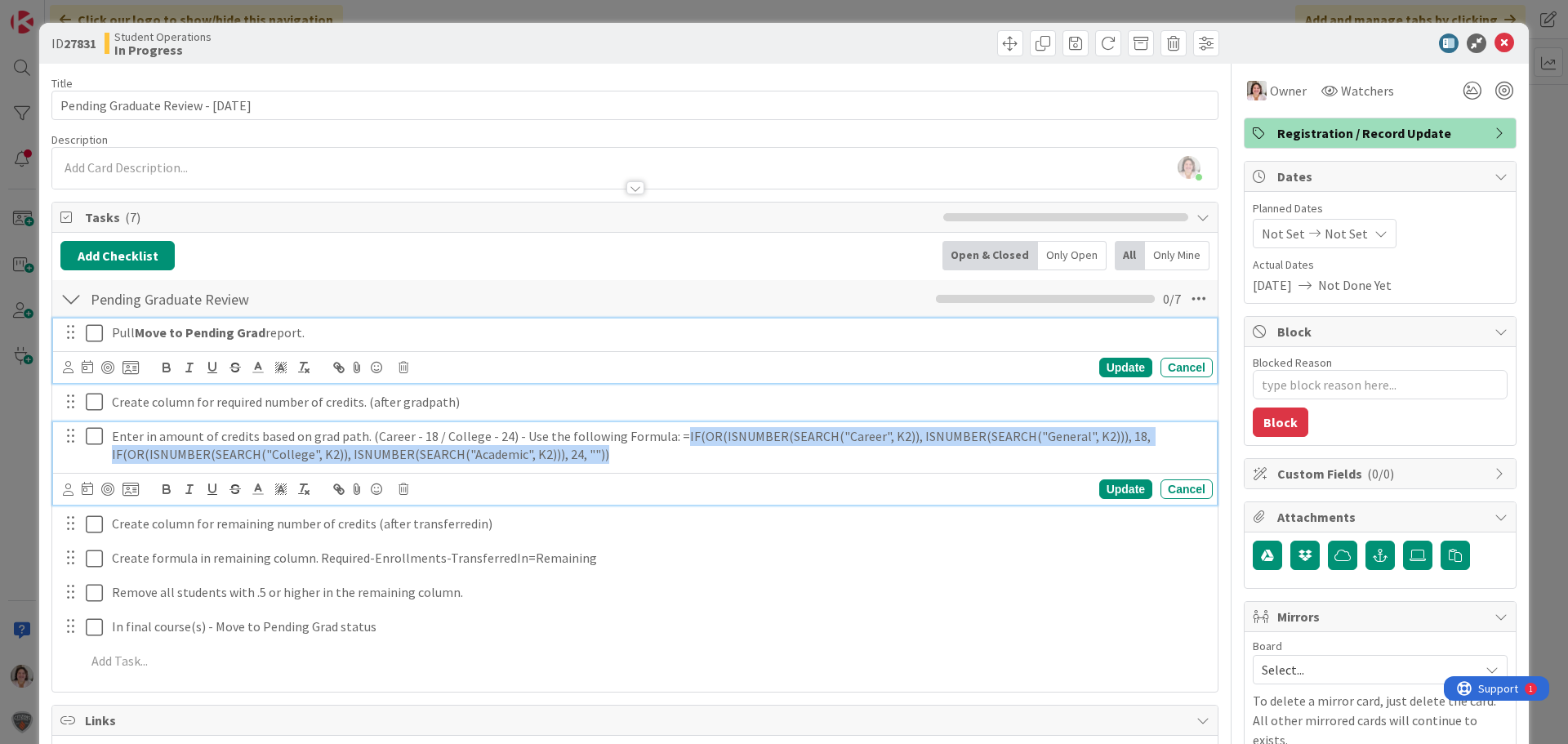
click at [93, 330] on icon at bounding box center [94, 332] width 18 height 19
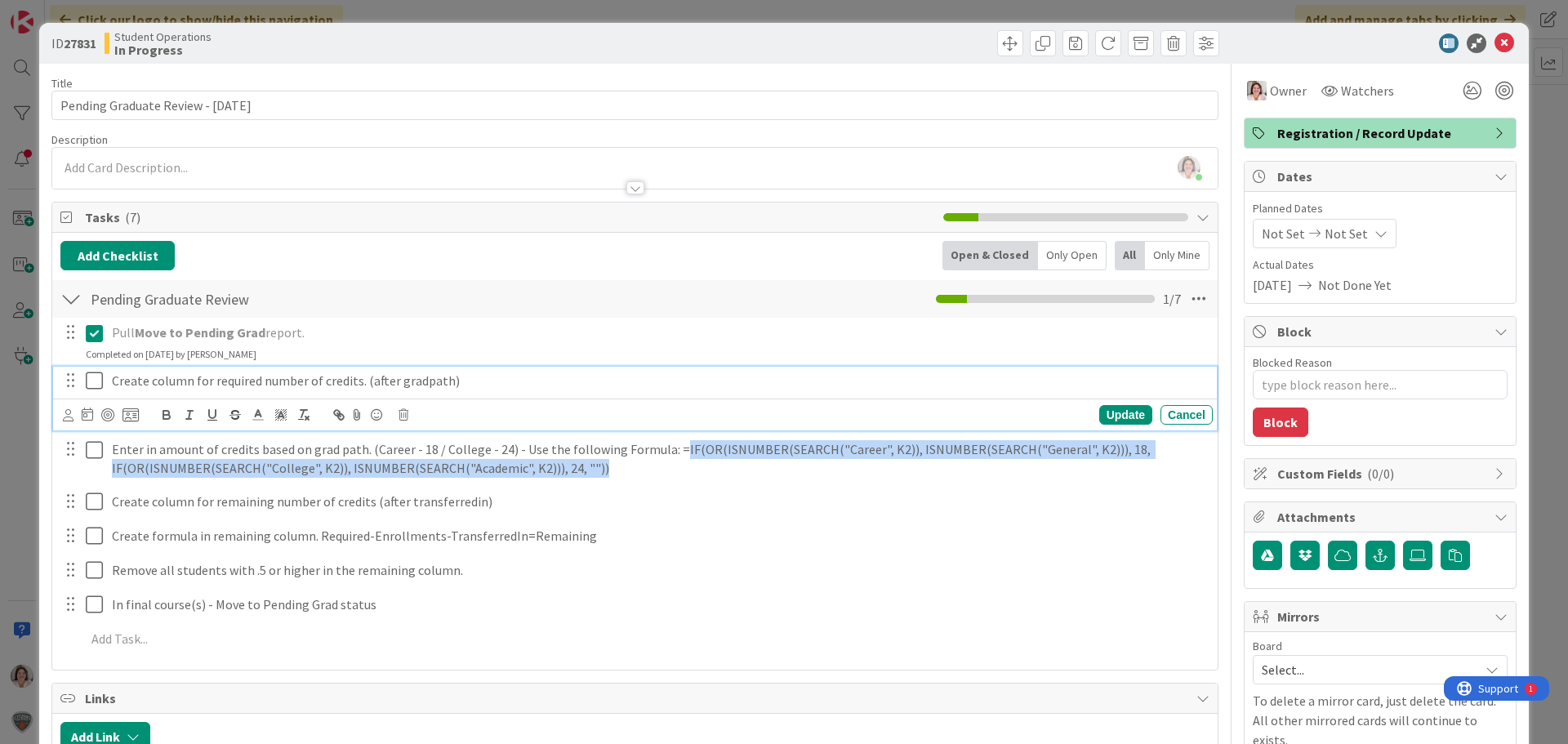
click at [93, 385] on icon at bounding box center [94, 380] width 18 height 19
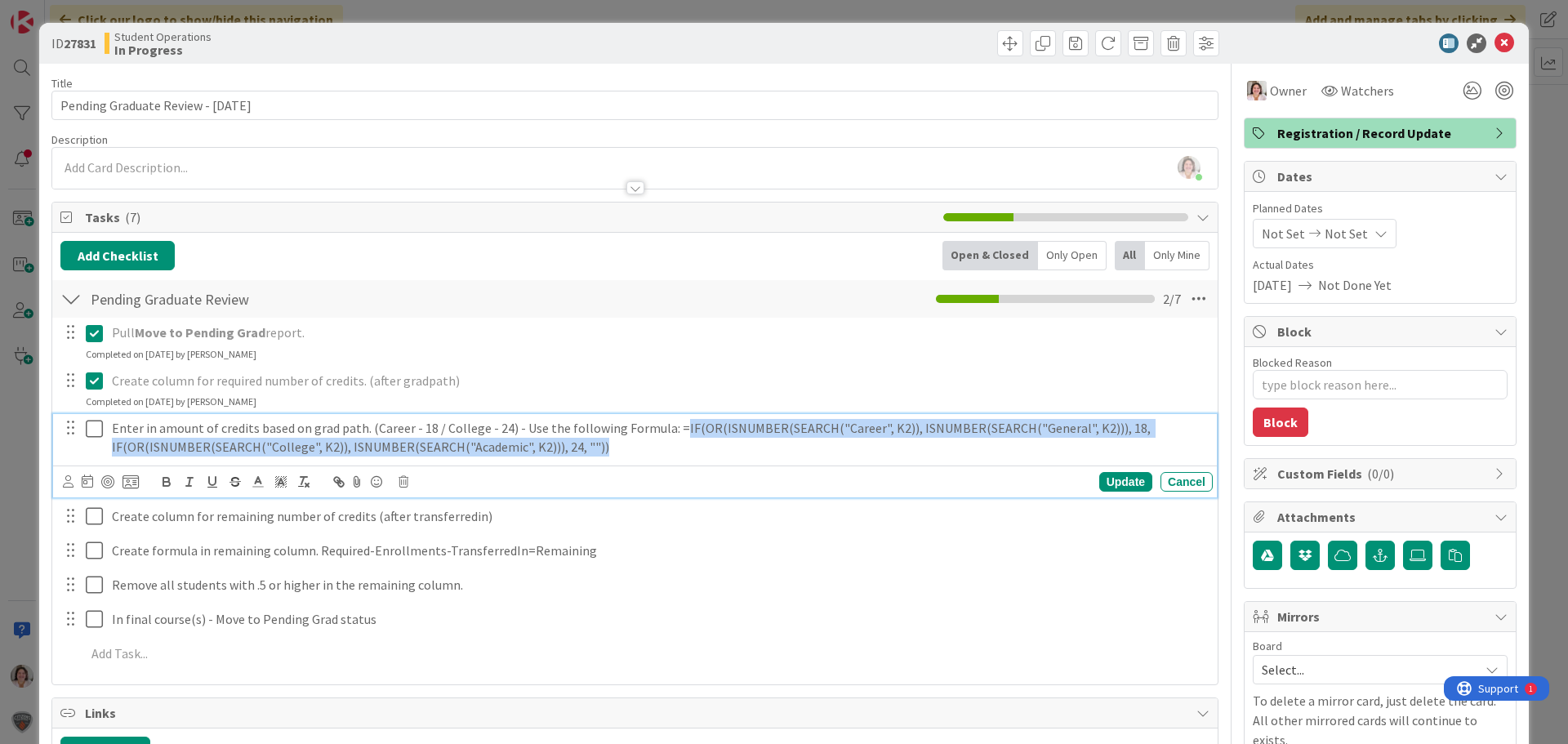
click at [92, 431] on icon at bounding box center [94, 428] width 18 height 19
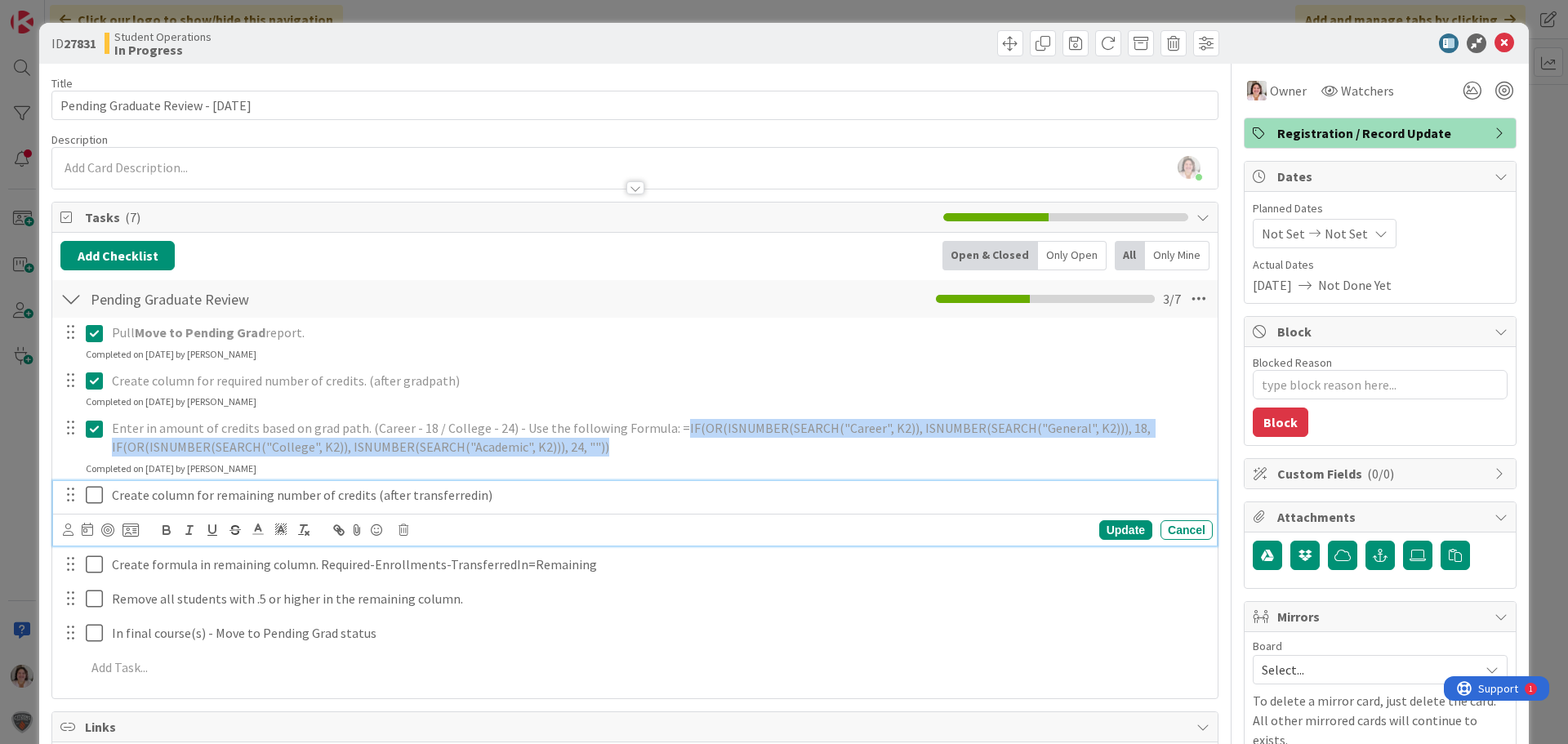
click at [97, 491] on icon at bounding box center [94, 494] width 18 height 19
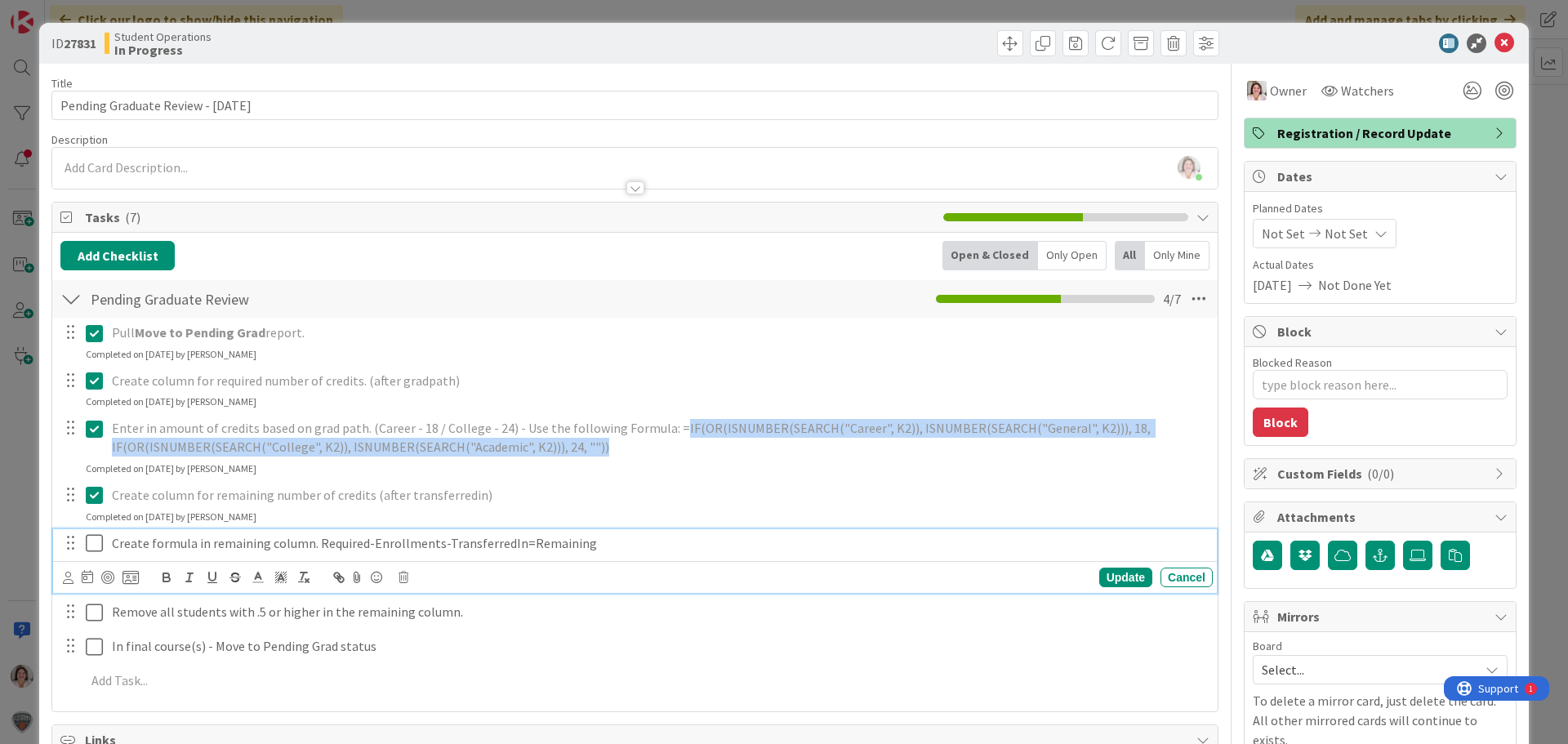
click at [98, 540] on icon at bounding box center [94, 542] width 18 height 19
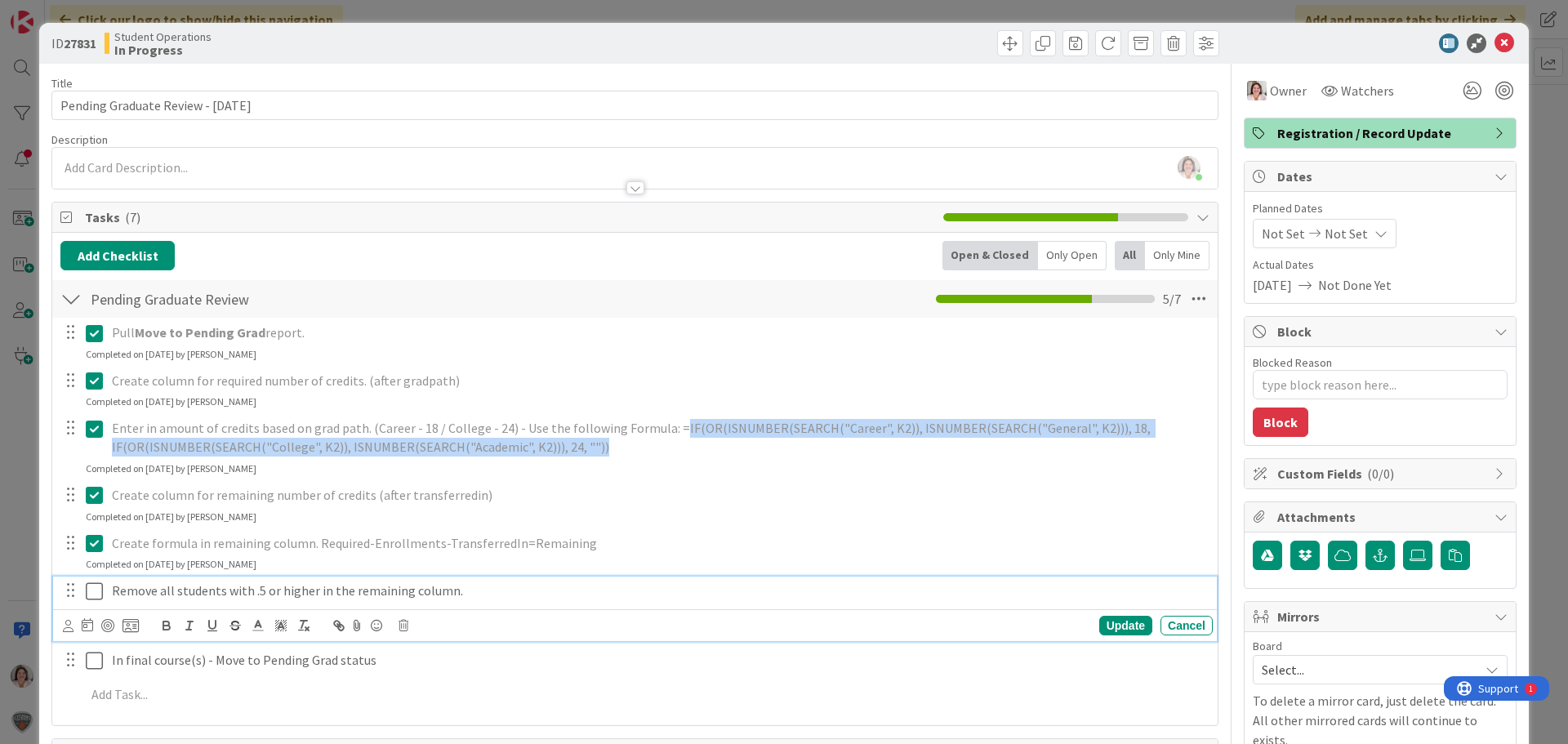
click at [96, 591] on icon at bounding box center [94, 590] width 18 height 19
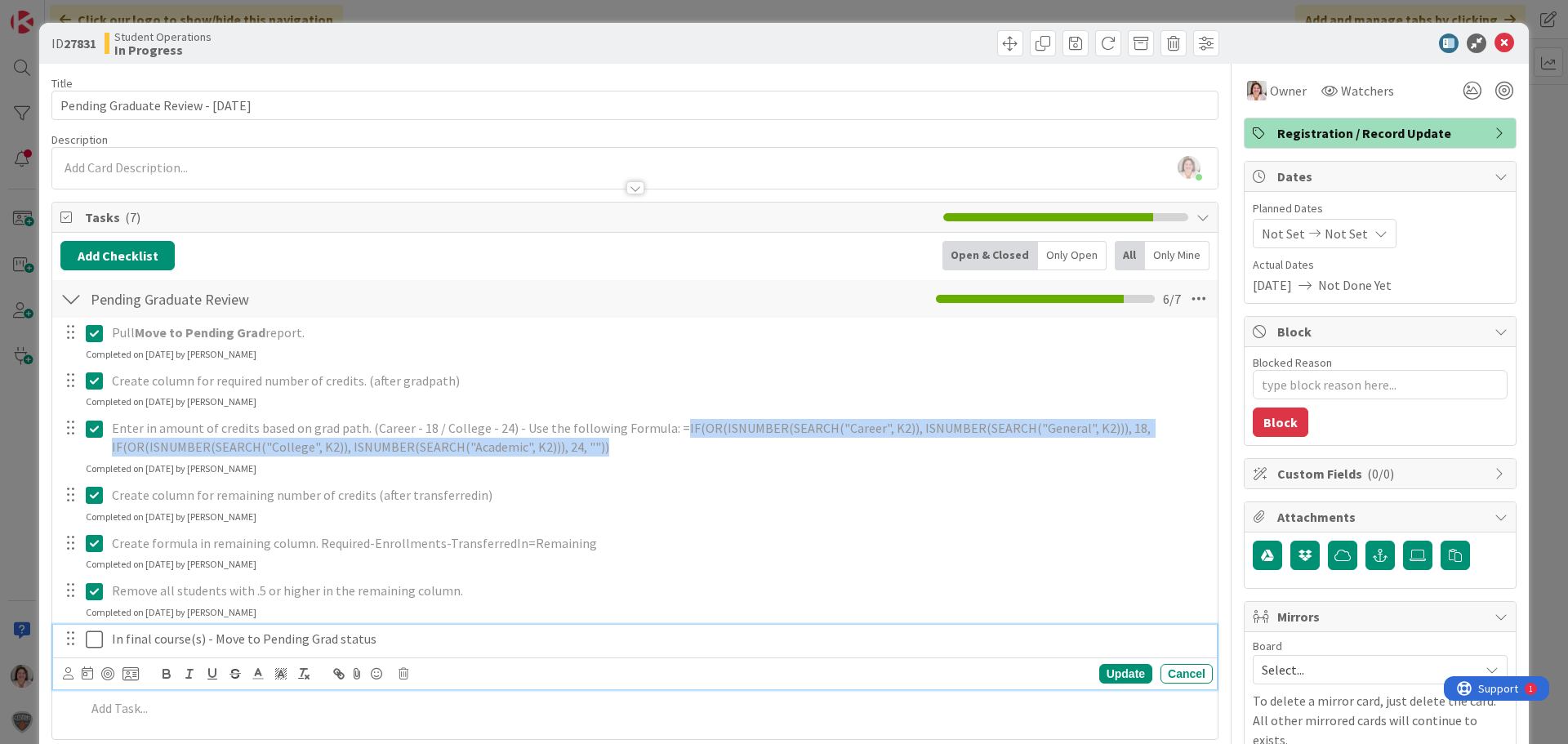
click at [101, 642] on icon at bounding box center [94, 639] width 18 height 19
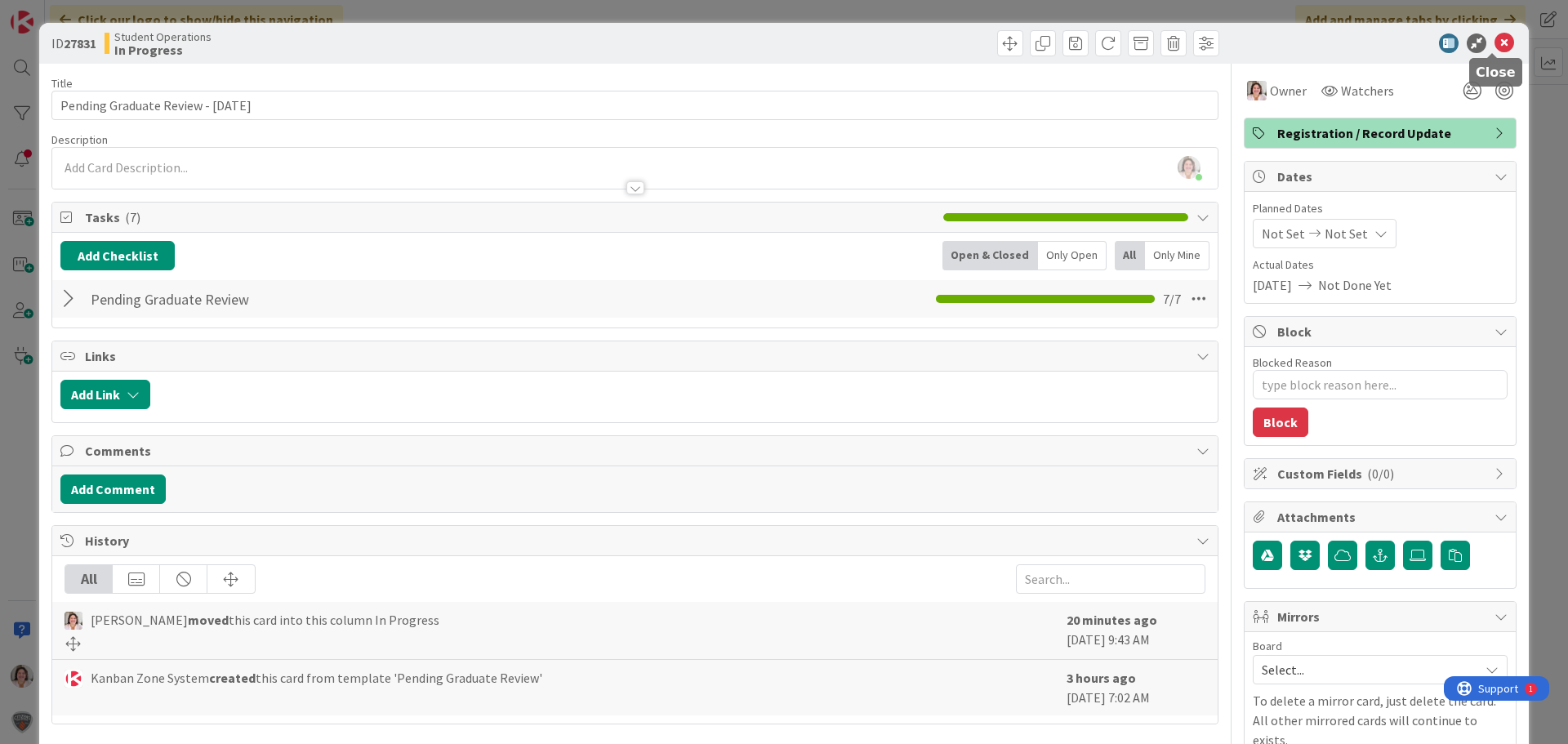
click at [1495, 40] on icon at bounding box center [1504, 43] width 19 height 19
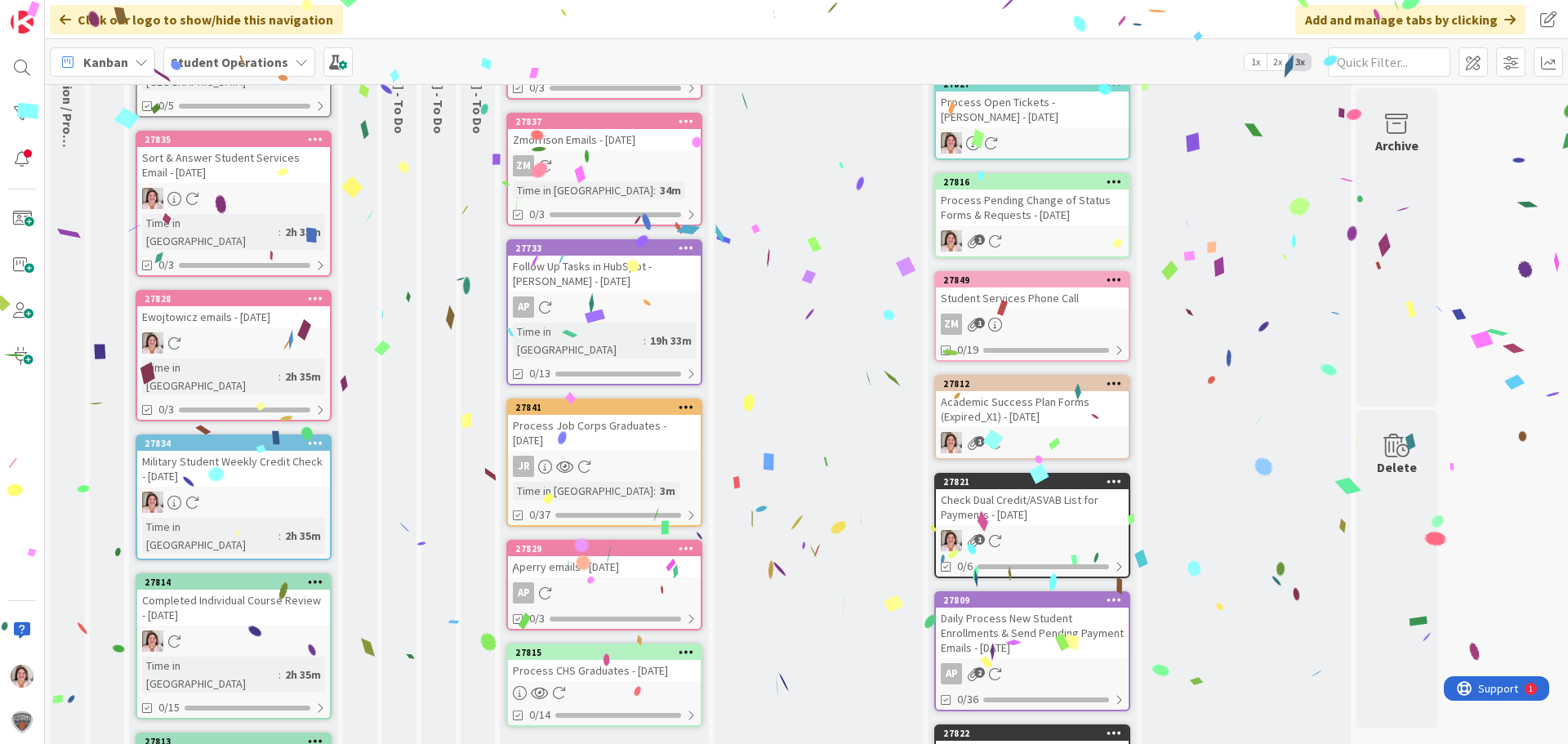
scroll to position [327, 0]
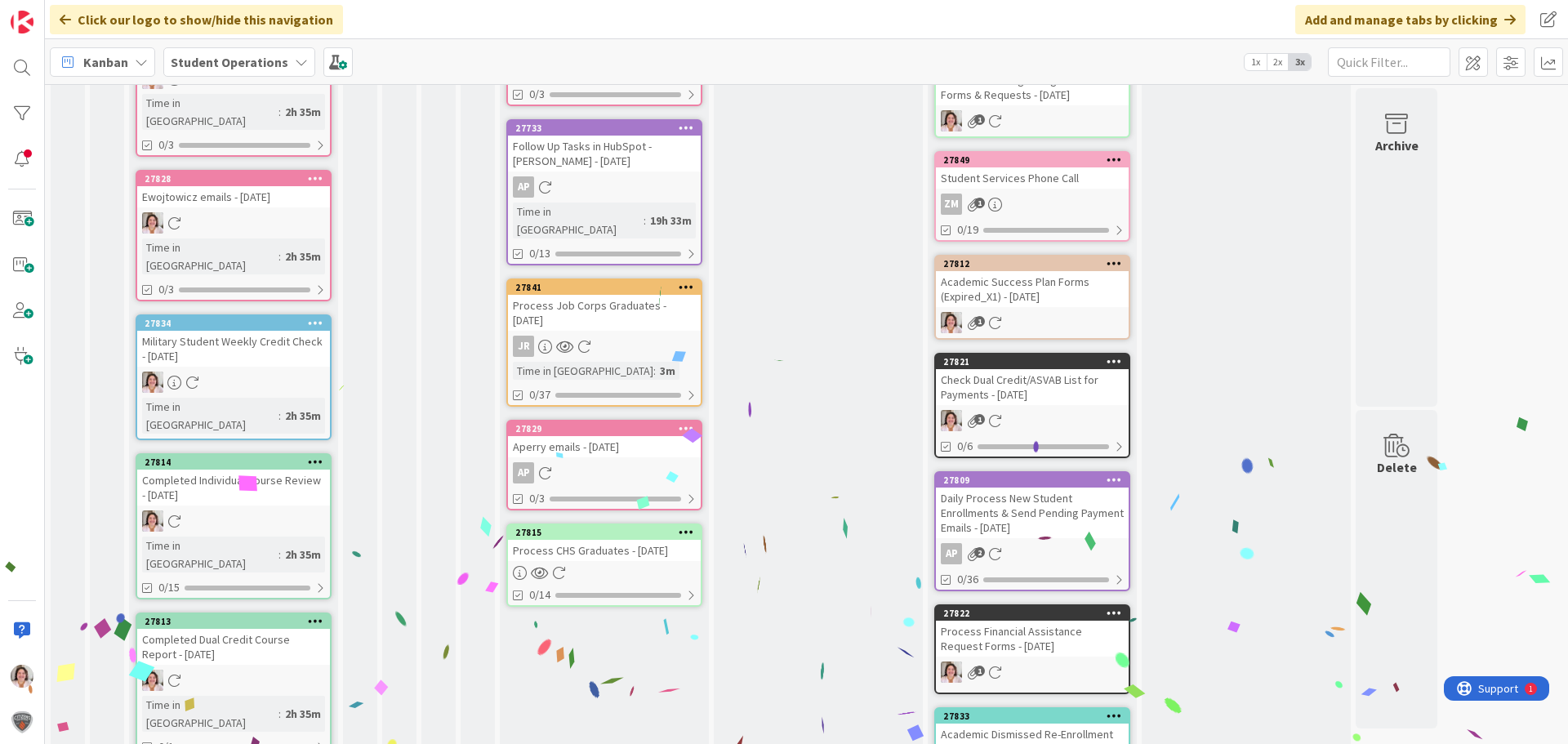
click at [608, 543] on link "27815 Process CHS Graduates - [DATE] 0/14" at bounding box center [604, 565] width 196 height 83
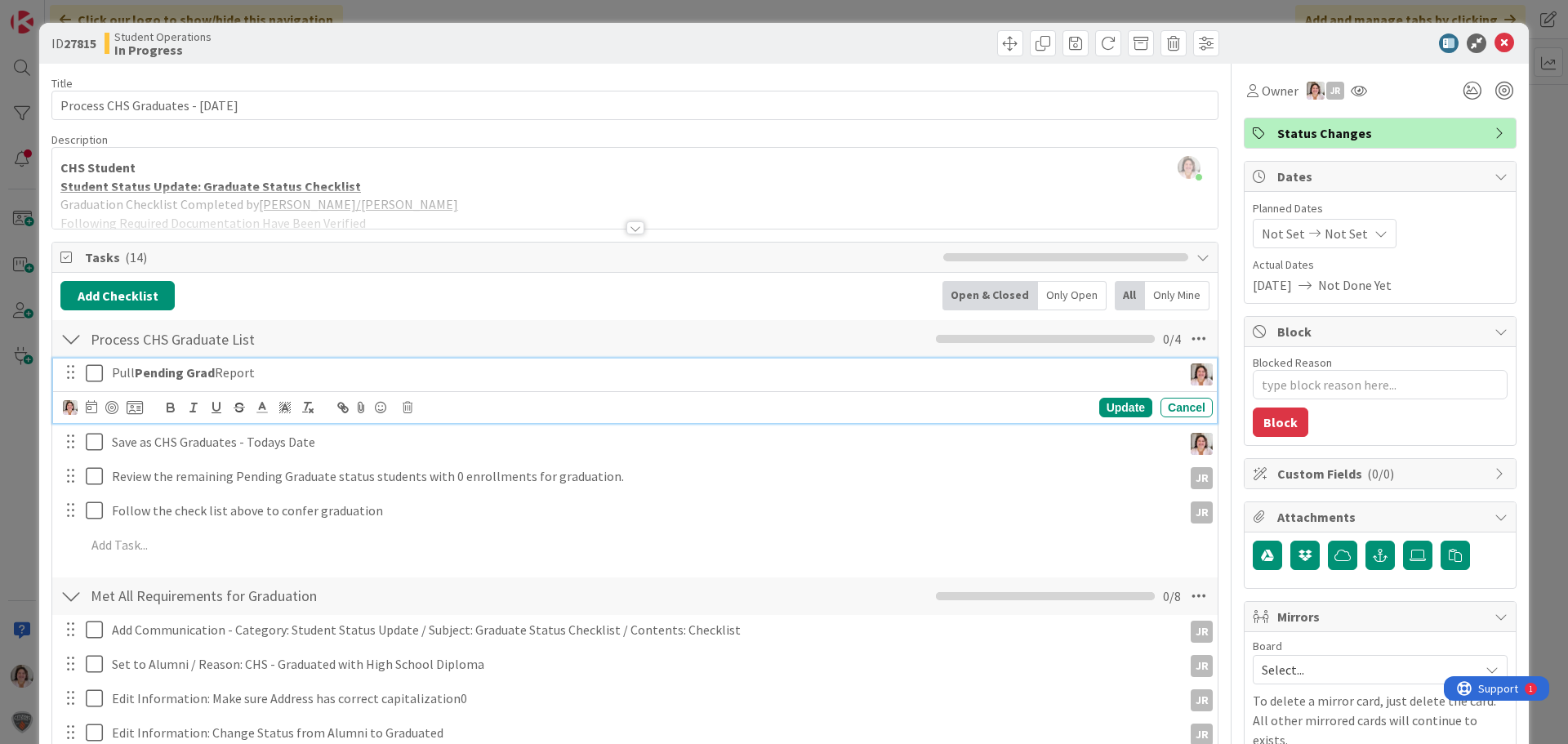
click at [99, 380] on icon at bounding box center [94, 373] width 18 height 19
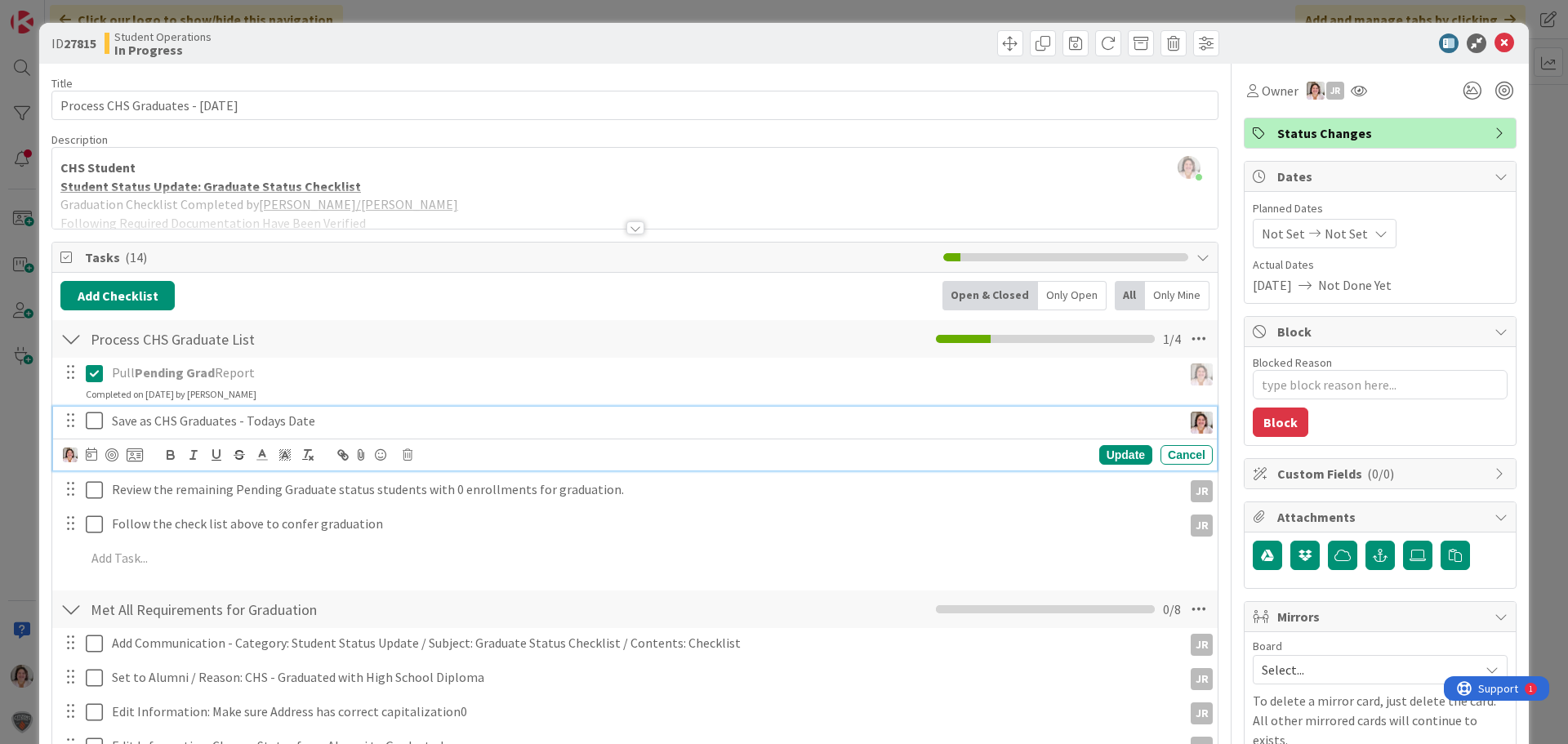
click at [94, 428] on icon at bounding box center [94, 420] width 18 height 19
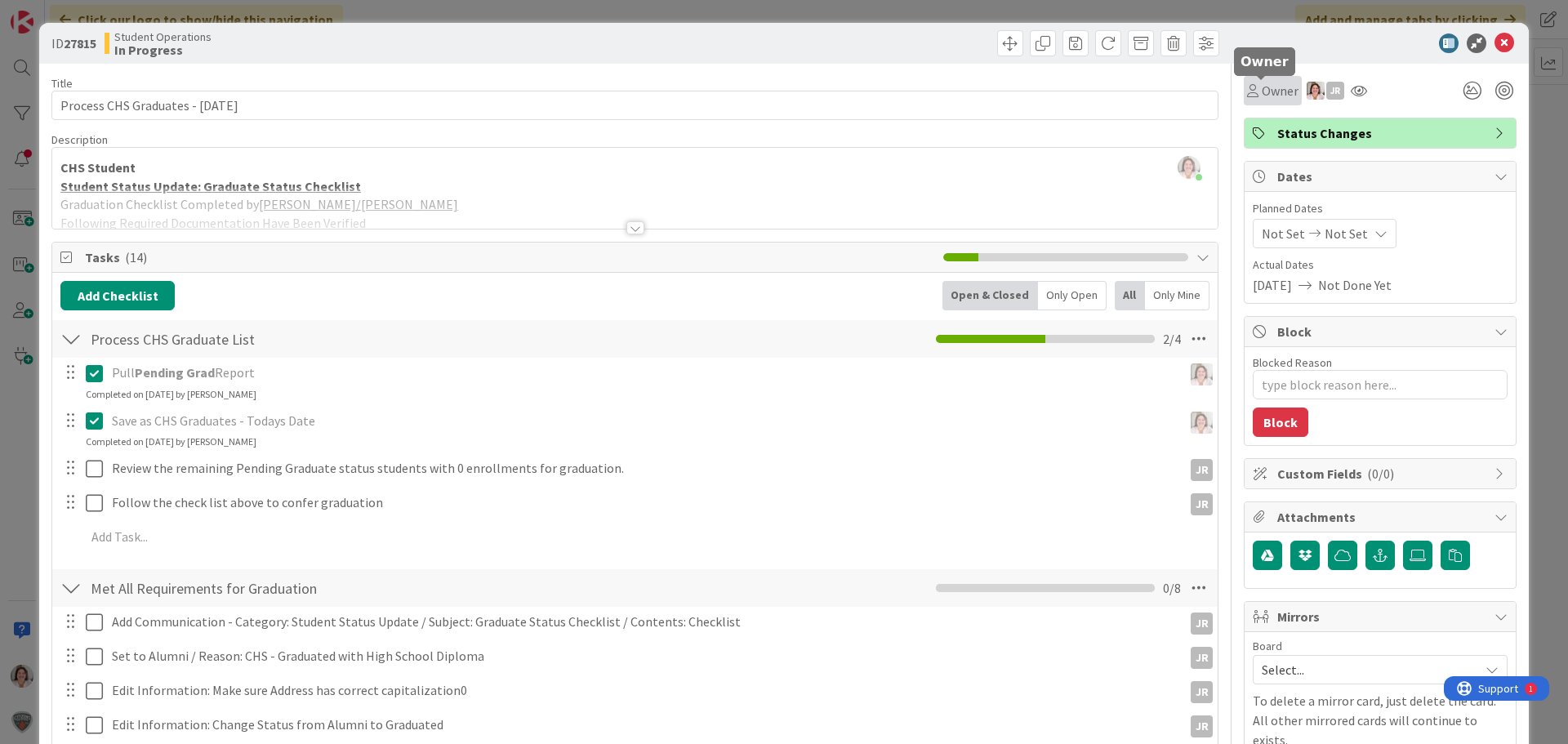
click at [1262, 90] on span "Owner" at bounding box center [1280, 90] width 37 height 19
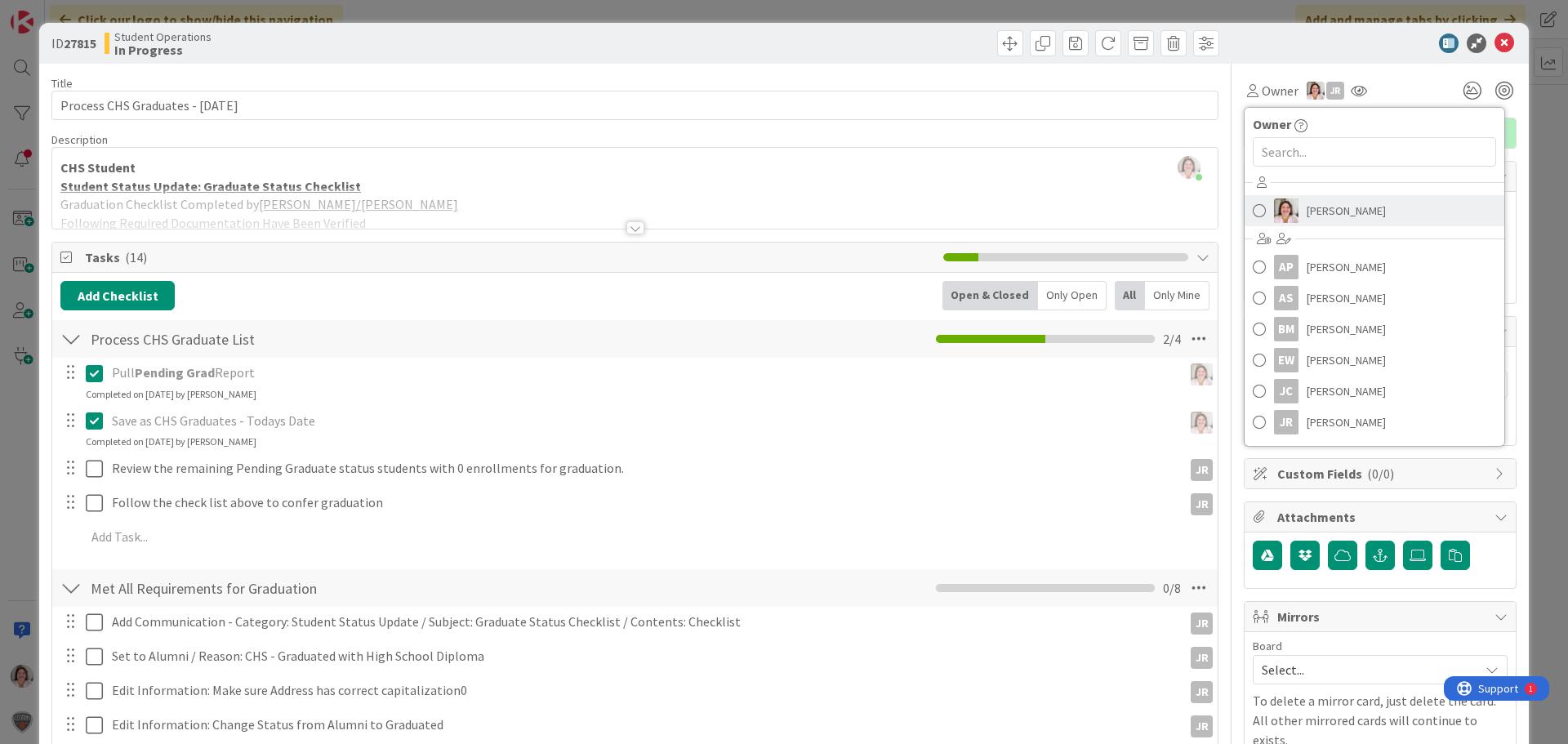
click at [1338, 218] on span "[PERSON_NAME]" at bounding box center [1347, 210] width 80 height 24
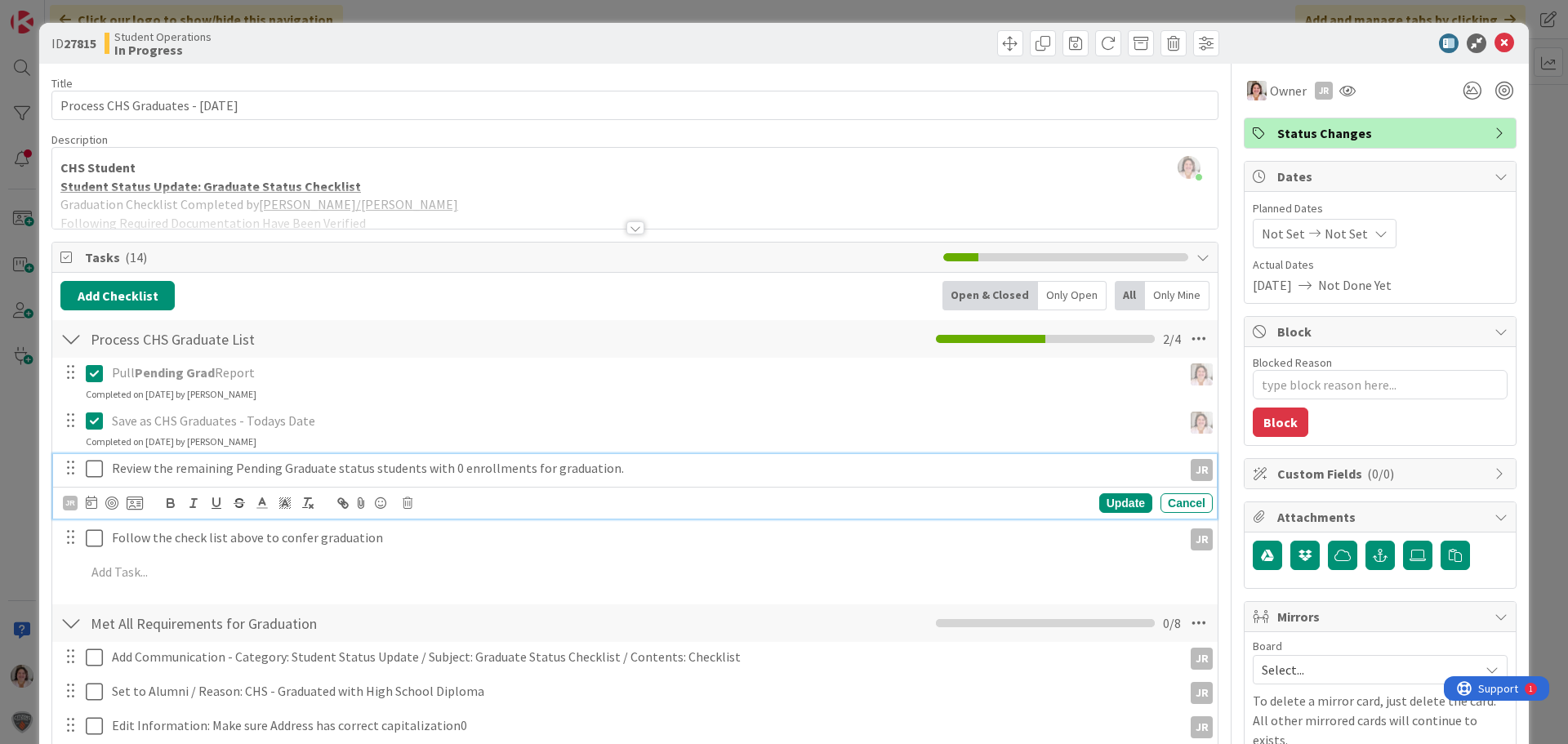
click at [90, 468] on icon at bounding box center [94, 468] width 18 height 19
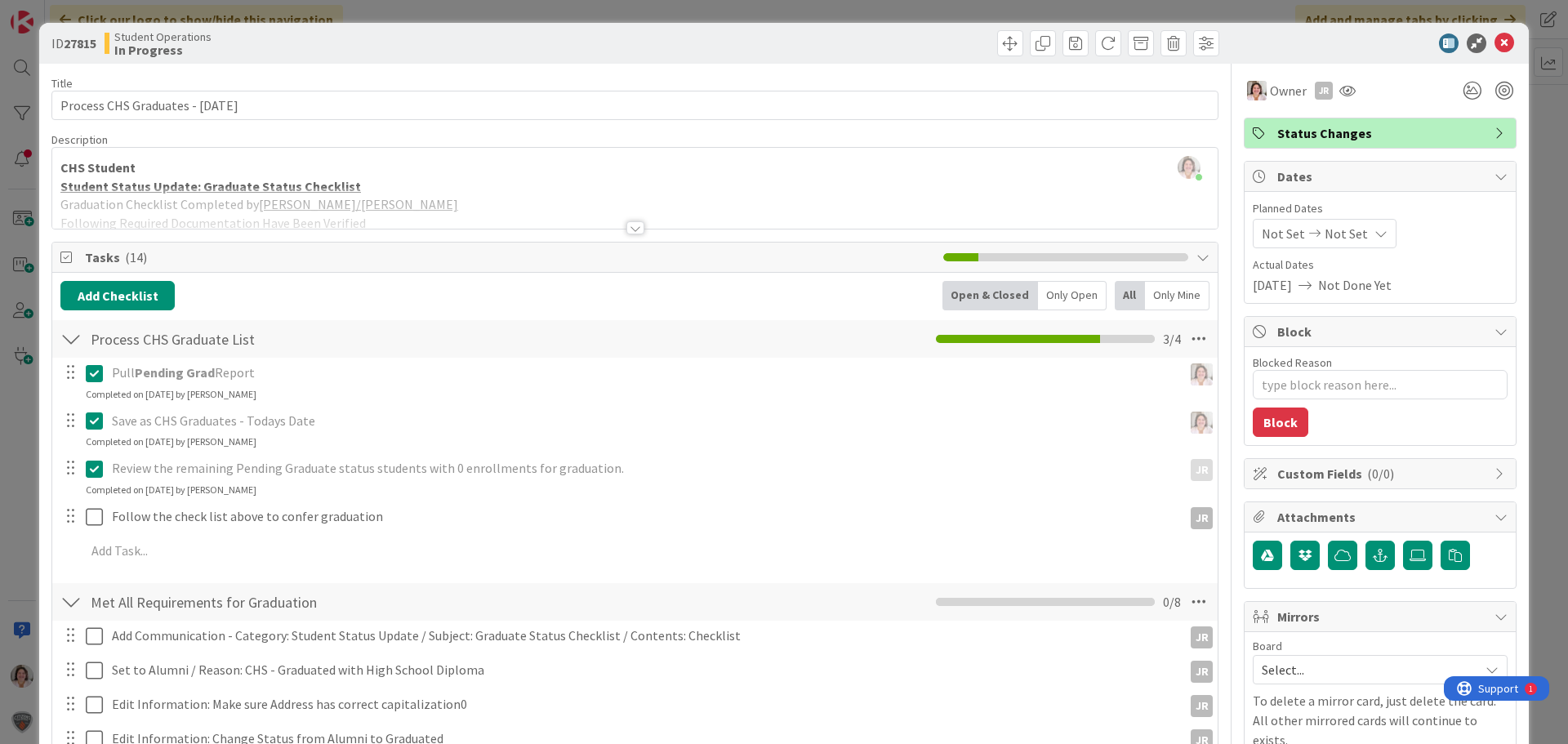
type textarea "x"
click at [1495, 43] on icon at bounding box center [1504, 43] width 19 height 19
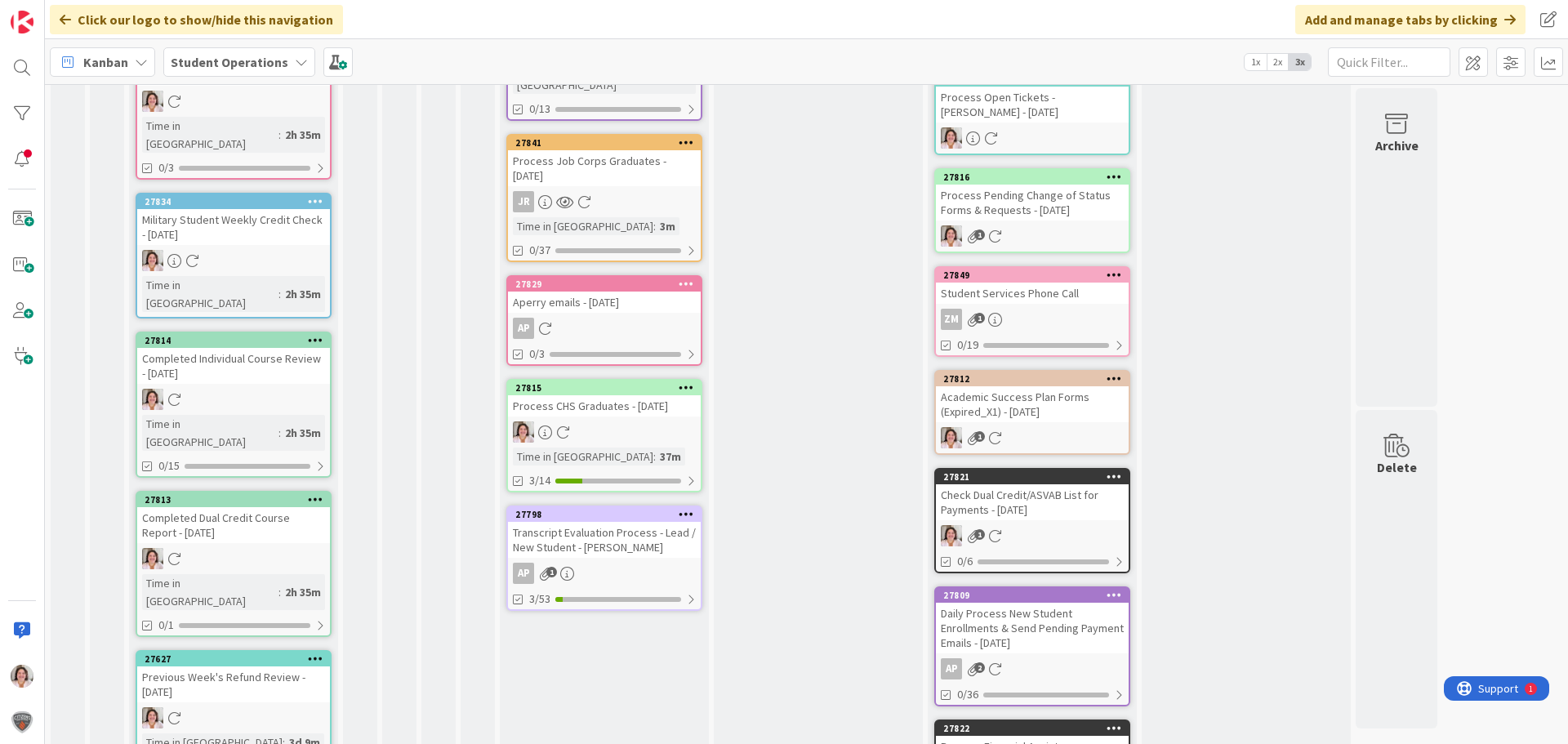
scroll to position [327, 0]
